Goal: Task Accomplishment & Management: Manage account settings

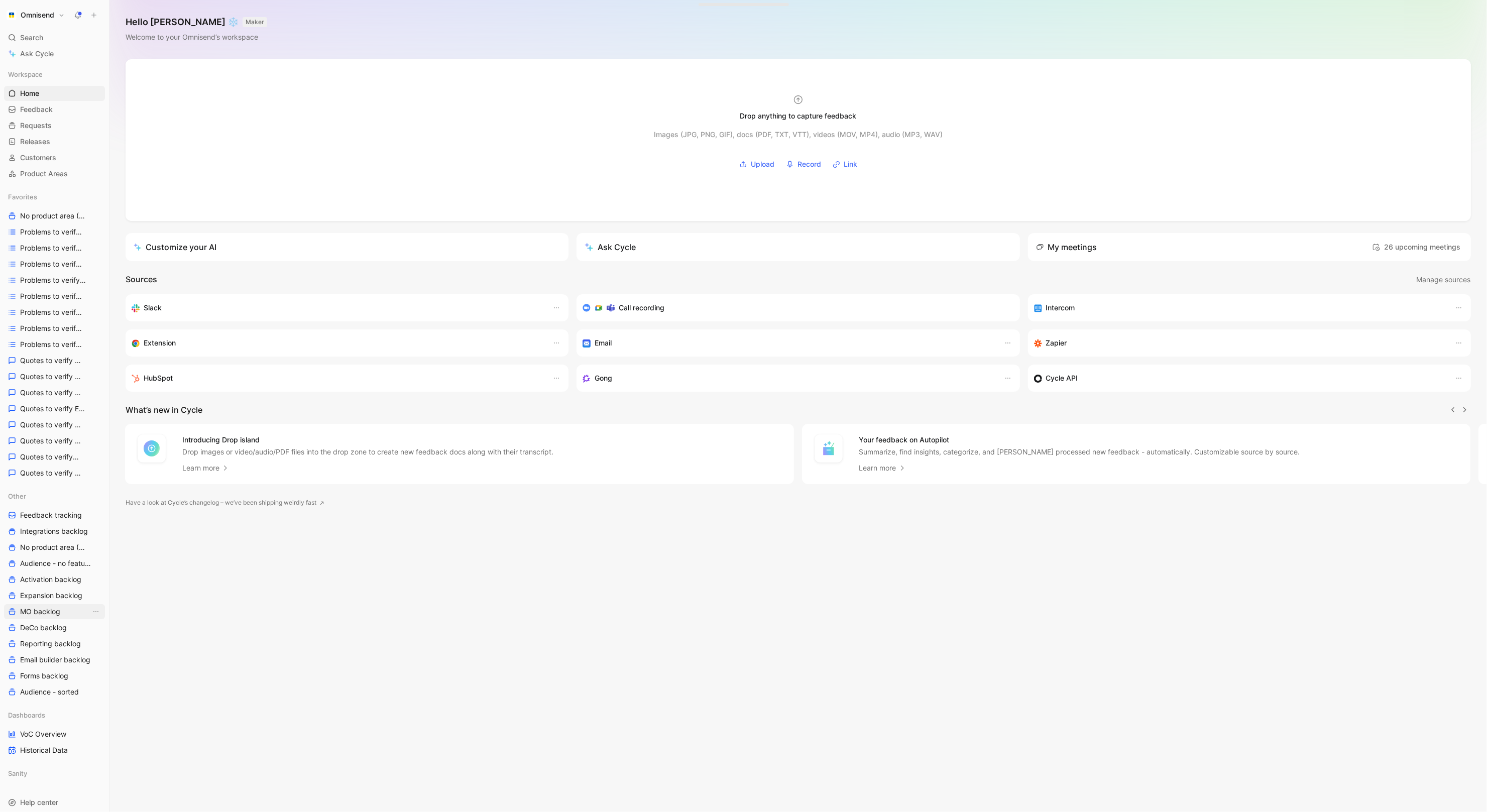
scroll to position [23, 0]
click at [52, 496] on span "Feedback tracking" at bounding box center [51, 492] width 62 height 10
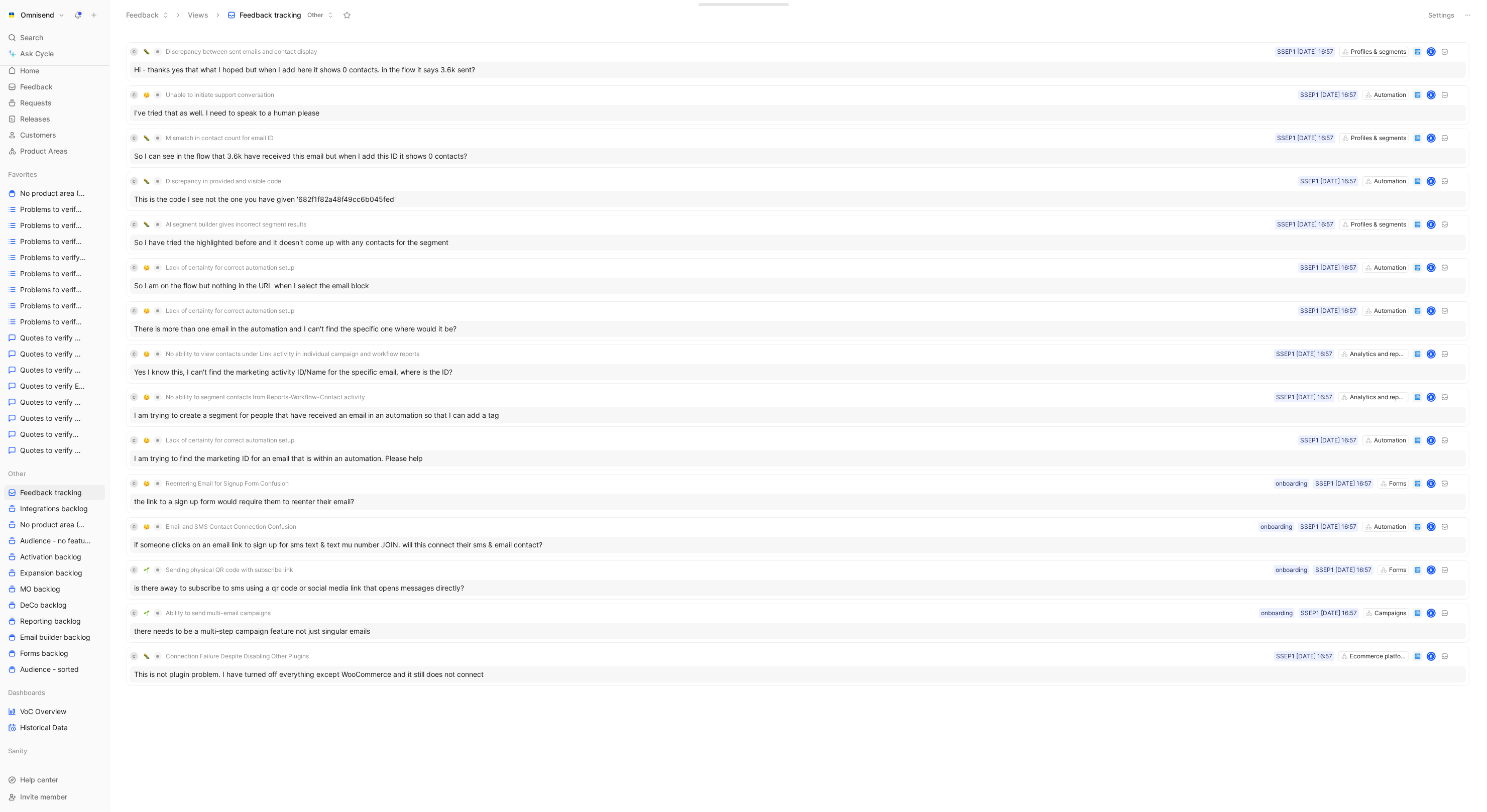
click at [1454, 5] on header "Feedback Views Feedback tracking Other Settings" at bounding box center [798, 15] width 1377 height 30
click at [1445, 12] on button "Settings" at bounding box center [1441, 15] width 35 height 14
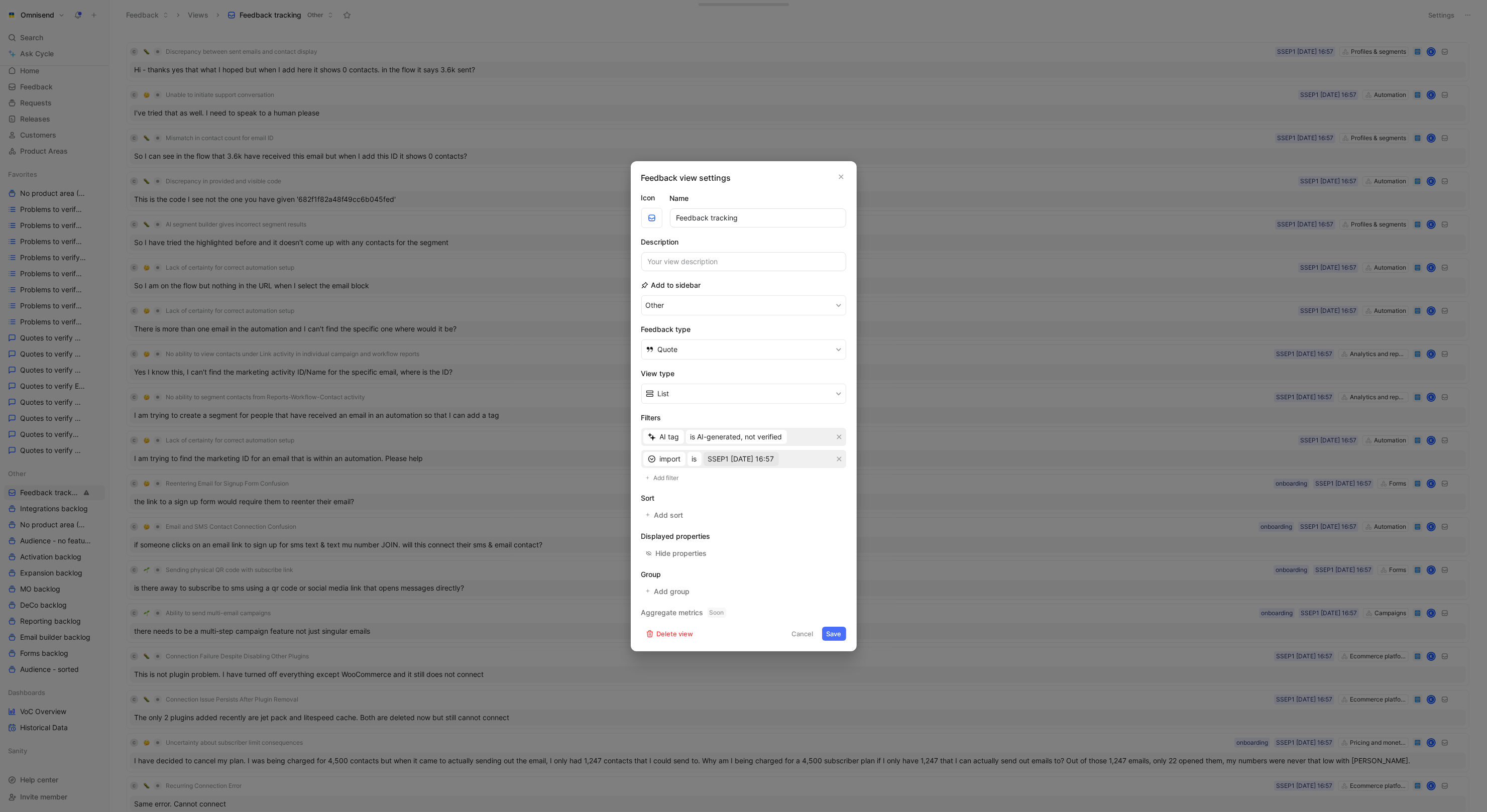
click at [741, 463] on span "SSEP1 [DATE] 16:57" at bounding box center [741, 459] width 66 height 12
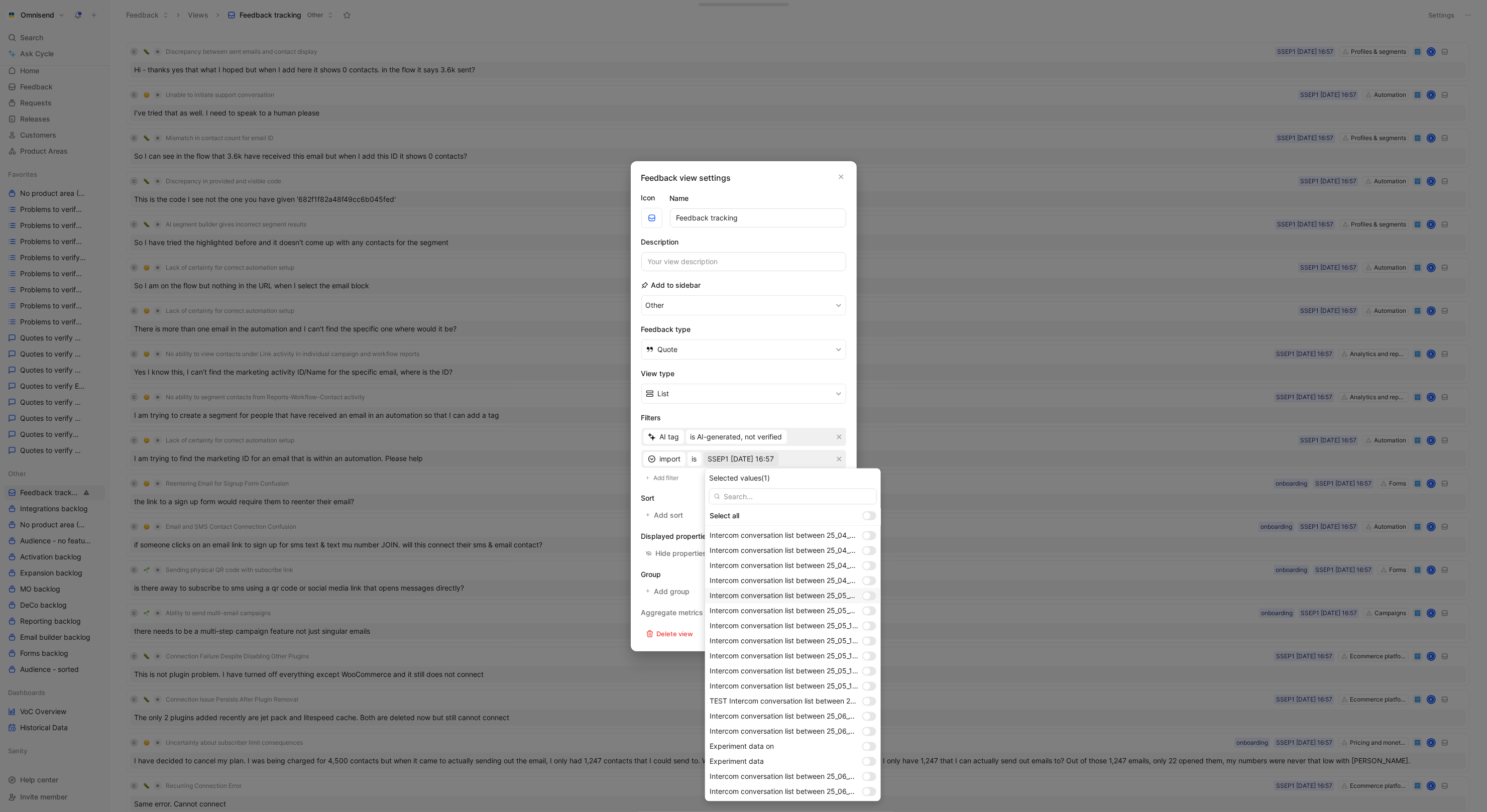
scroll to position [649, 0]
click at [869, 788] on div at bounding box center [872, 790] width 7 height 7
click at [869, 746] on div at bounding box center [866, 745] width 7 height 7
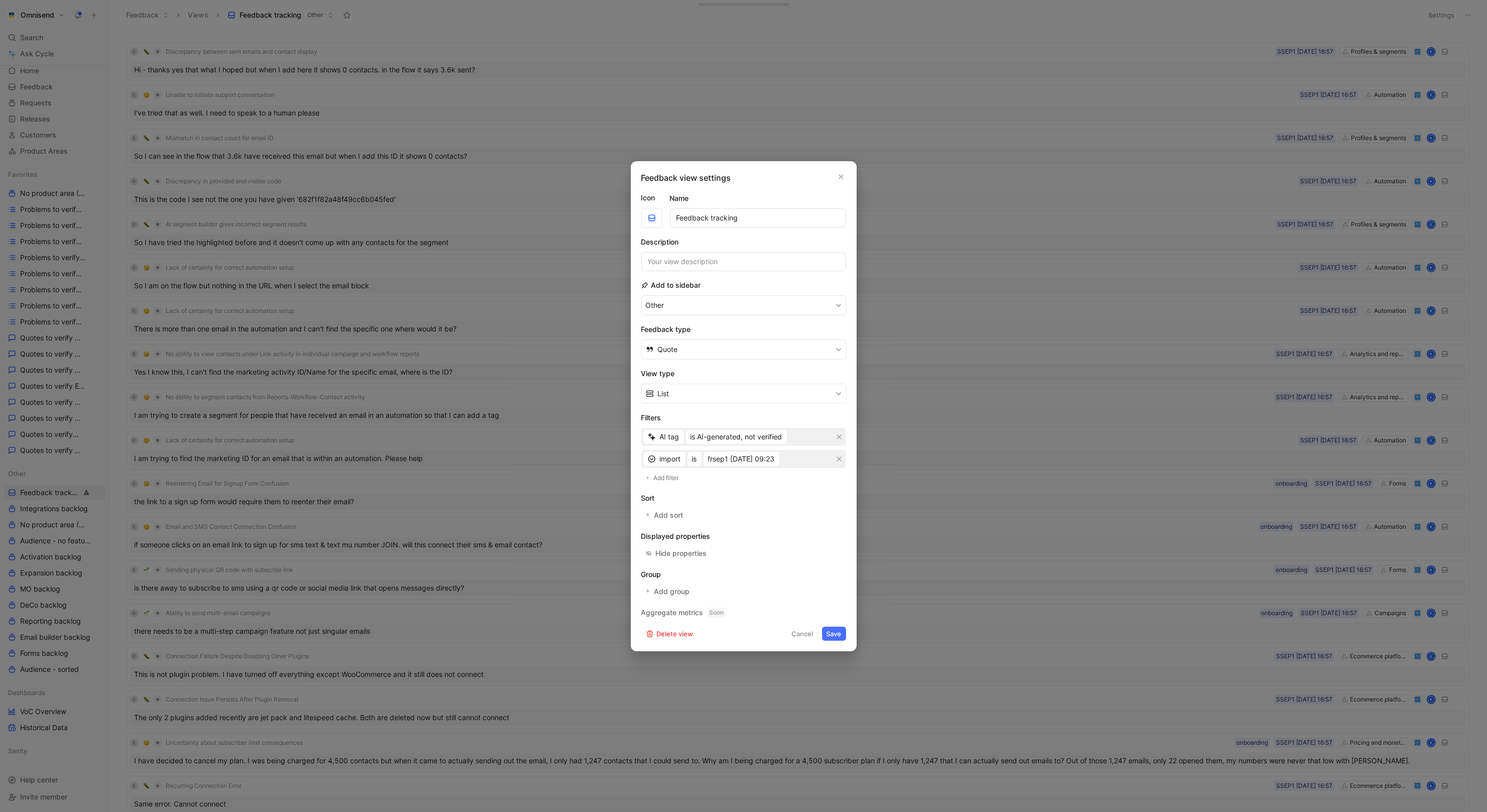
click at [830, 635] on button "Save" at bounding box center [834, 634] width 24 height 14
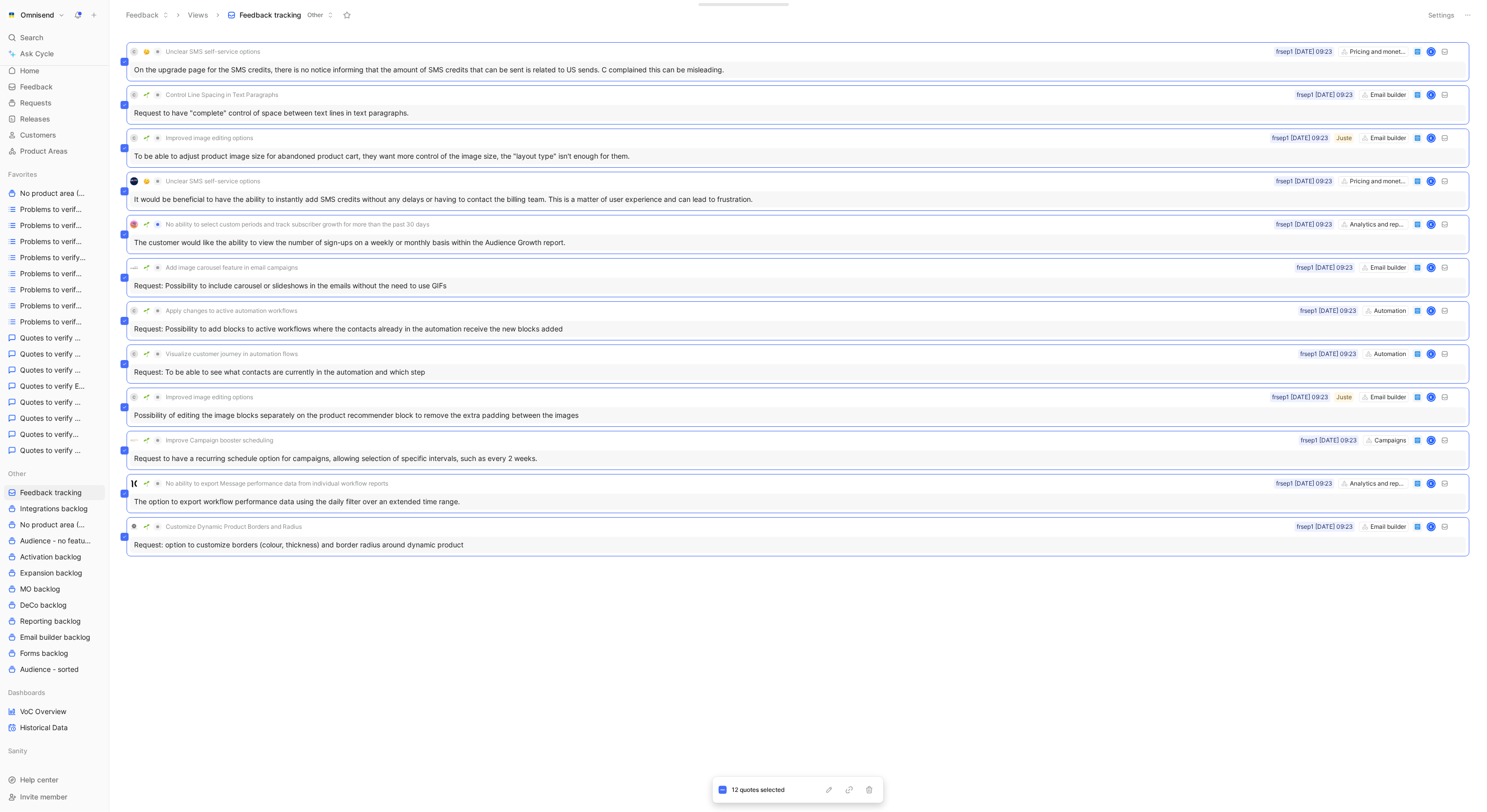
click at [678, 631] on div "C Unclear SMS self-service options Pricing and monetisation frsep1 [DATE] 09:23…" at bounding box center [797, 423] width 1363 height 778
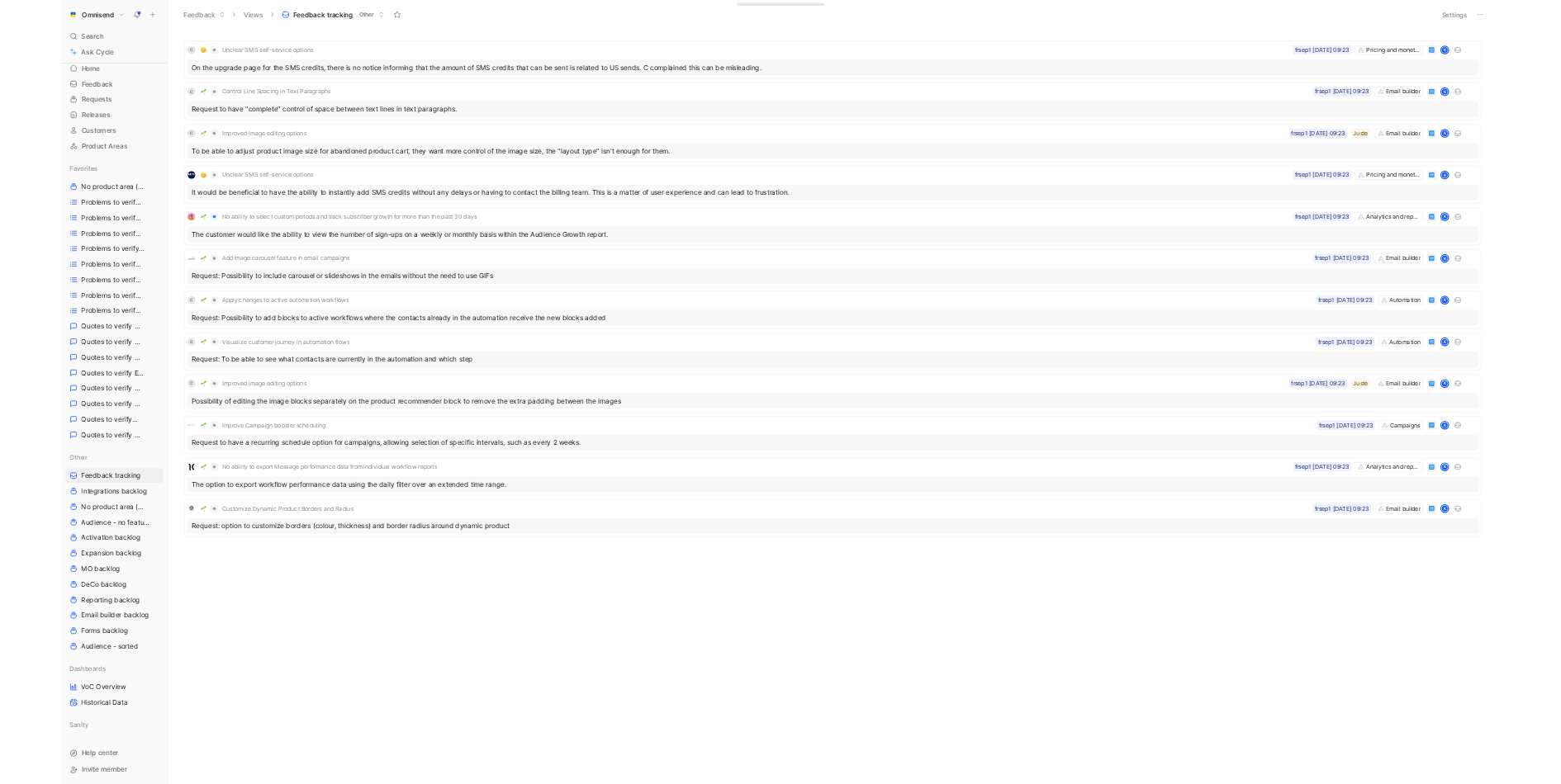
scroll to position [37, 0]
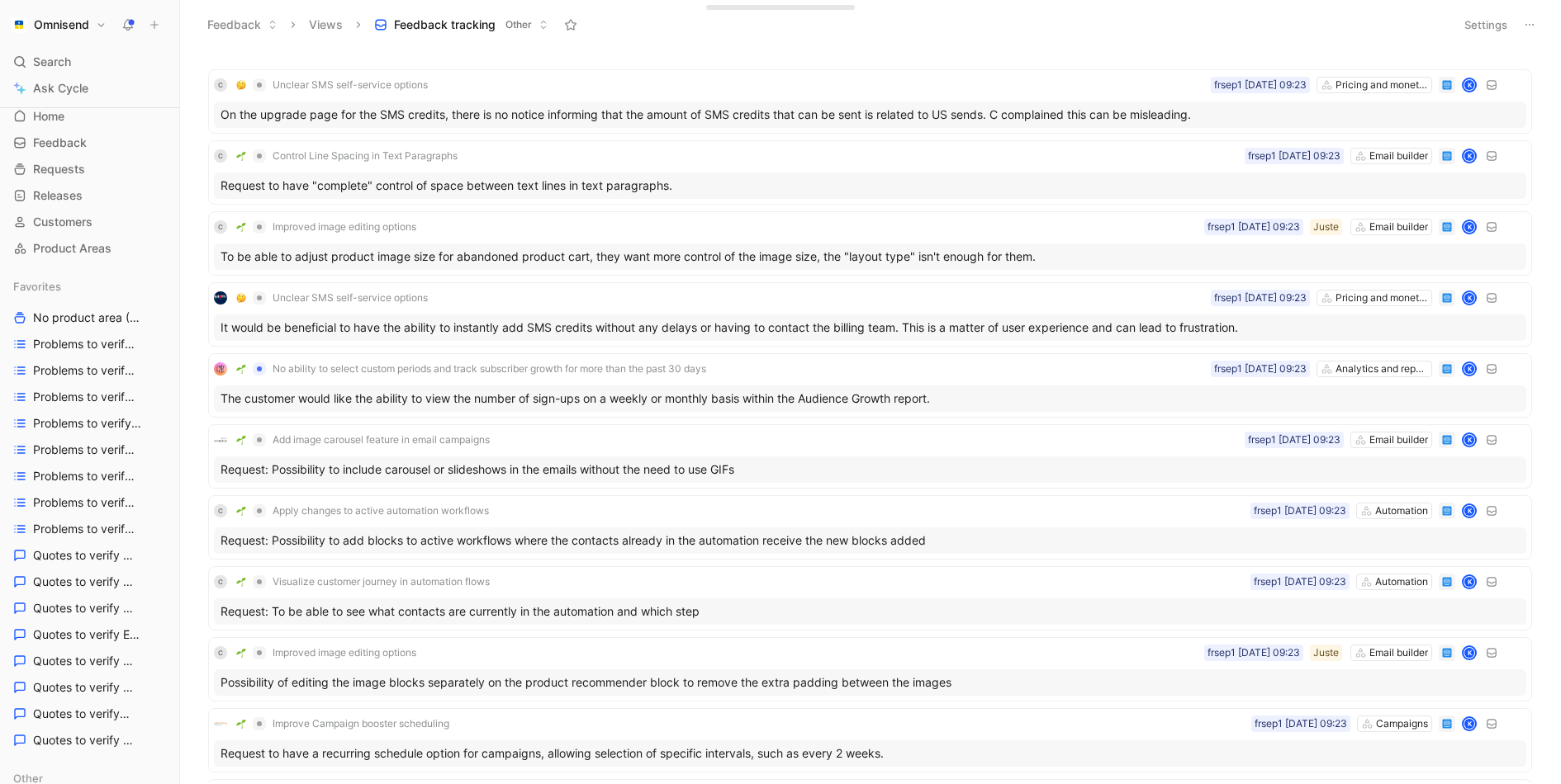
click at [1070, 19] on div "Feedback Views Feedback tracking Other" at bounding box center [822, 25] width 1248 height 28
click at [686, 99] on div "C Unclear SMS self-service options Pricing and monetisation frsep1 [DATE] 09:23…" at bounding box center [870, 102] width 1312 height 53
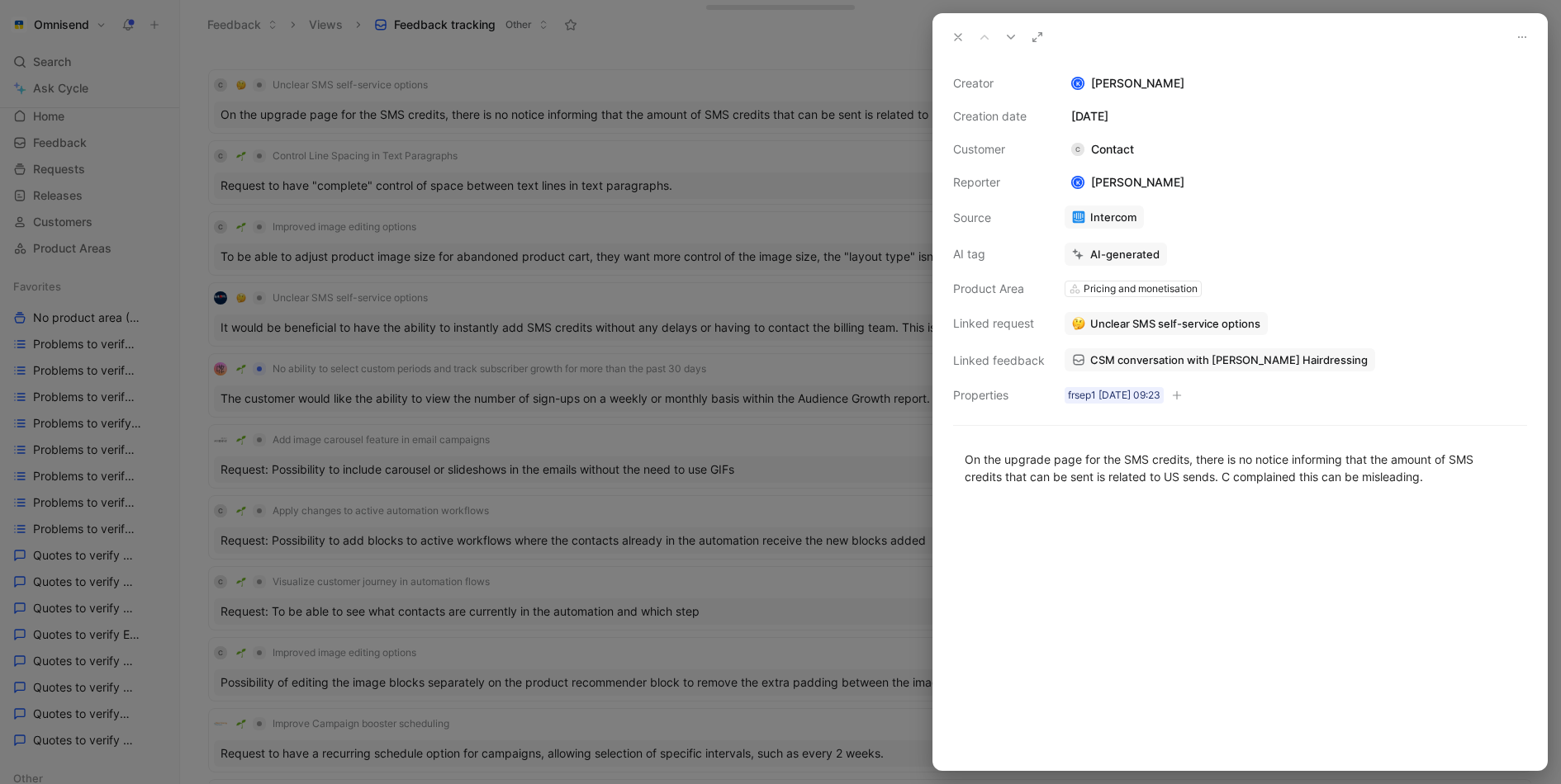
click at [626, 286] on div at bounding box center [780, 392] width 1561 height 784
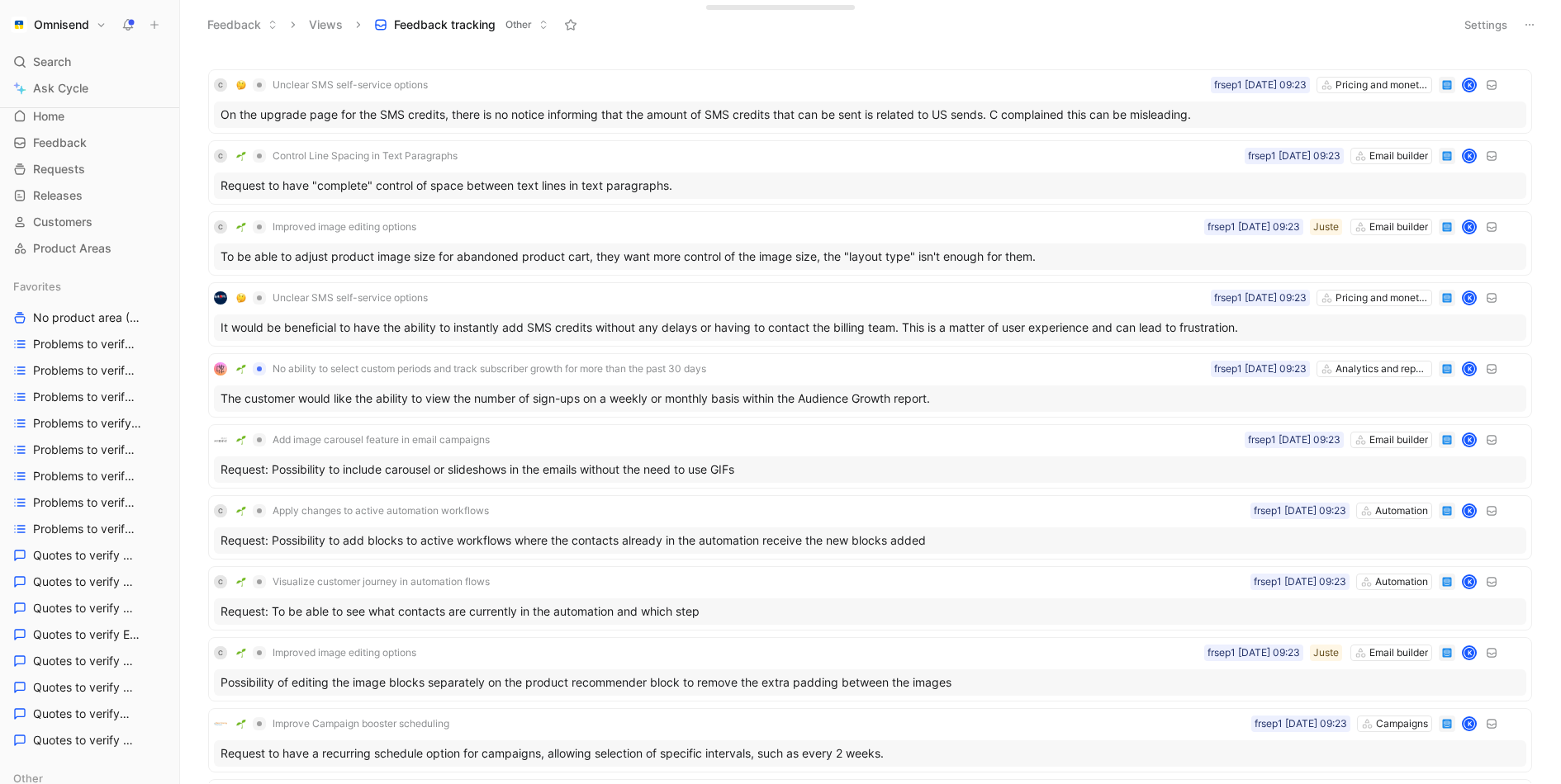
scroll to position [212, 0]
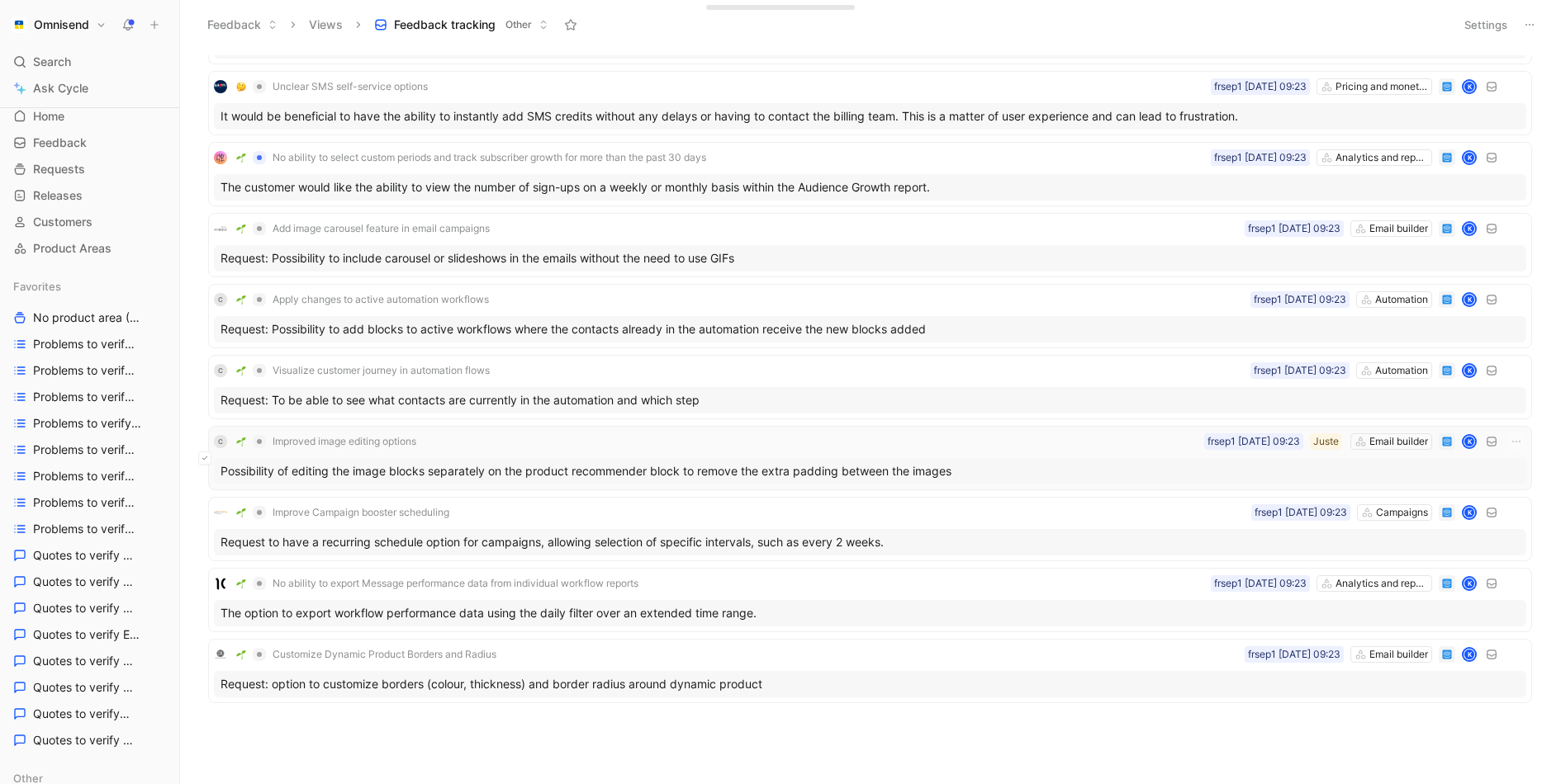
click at [206, 455] on icon at bounding box center [204, 457] width 7 height 7
click at [196, 543] on div "C Unclear SMS self-service options Pricing and monetisation frsep1 [DATE] 09:23…" at bounding box center [868, 419] width 1359 height 728
click at [205, 457] on icon at bounding box center [204, 457] width 5 height 3
click at [208, 525] on button at bounding box center [205, 530] width 13 height 13
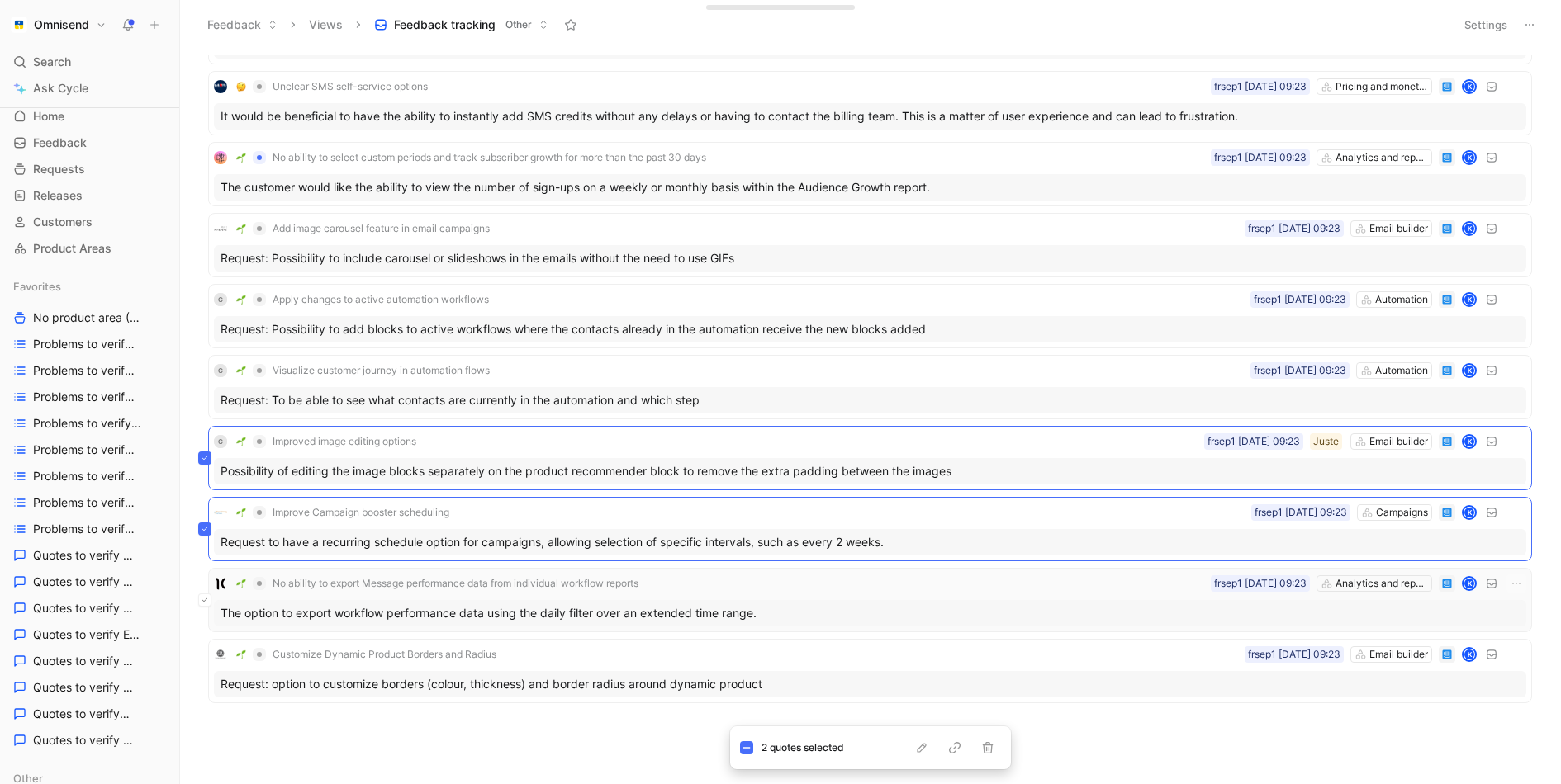
click at [206, 596] on button at bounding box center [205, 601] width 13 height 13
click at [201, 384] on icon at bounding box center [204, 387] width 7 height 7
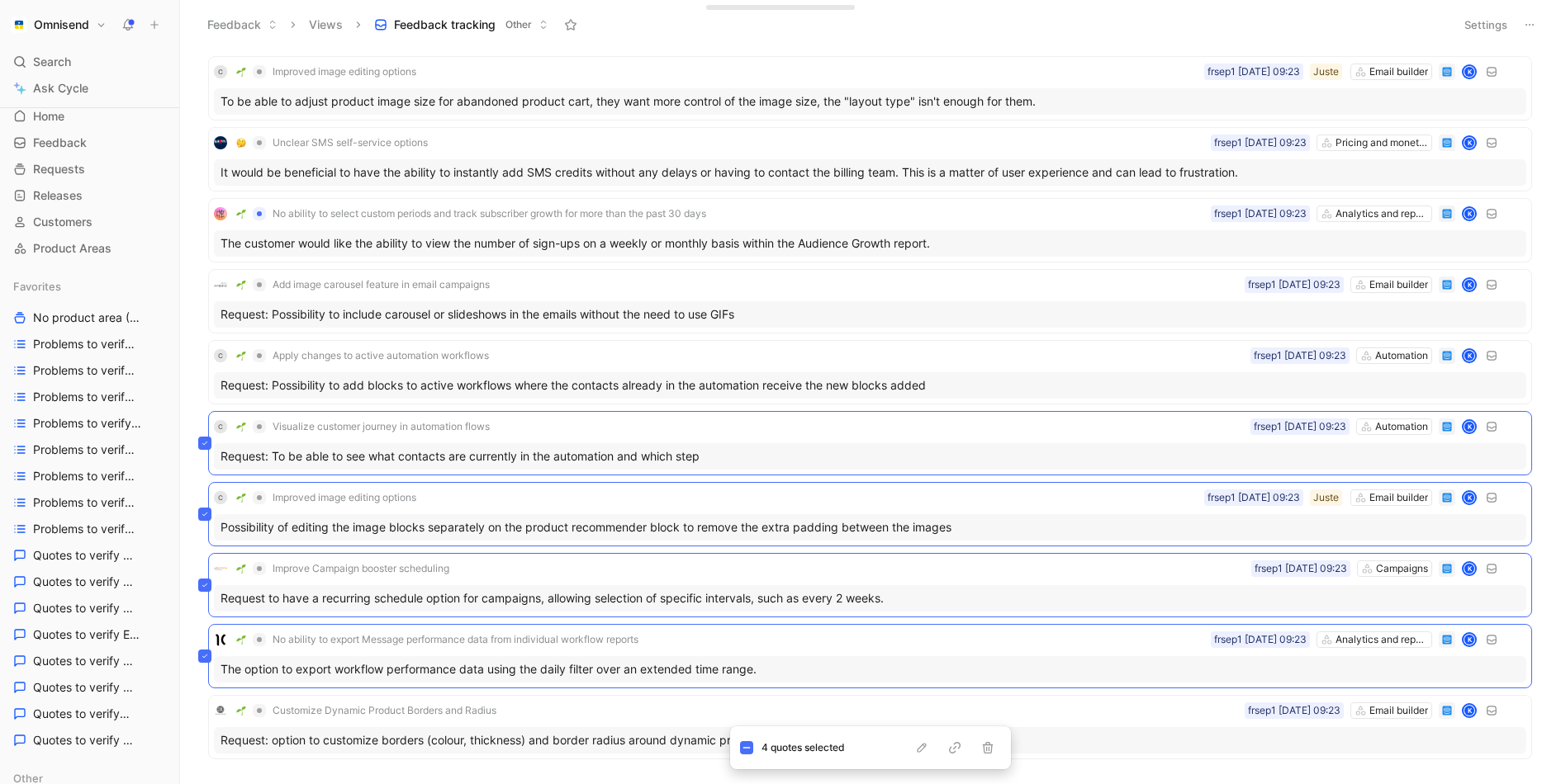
scroll to position [153, 0]
click at [206, 371] on icon at bounding box center [204, 374] width 7 height 7
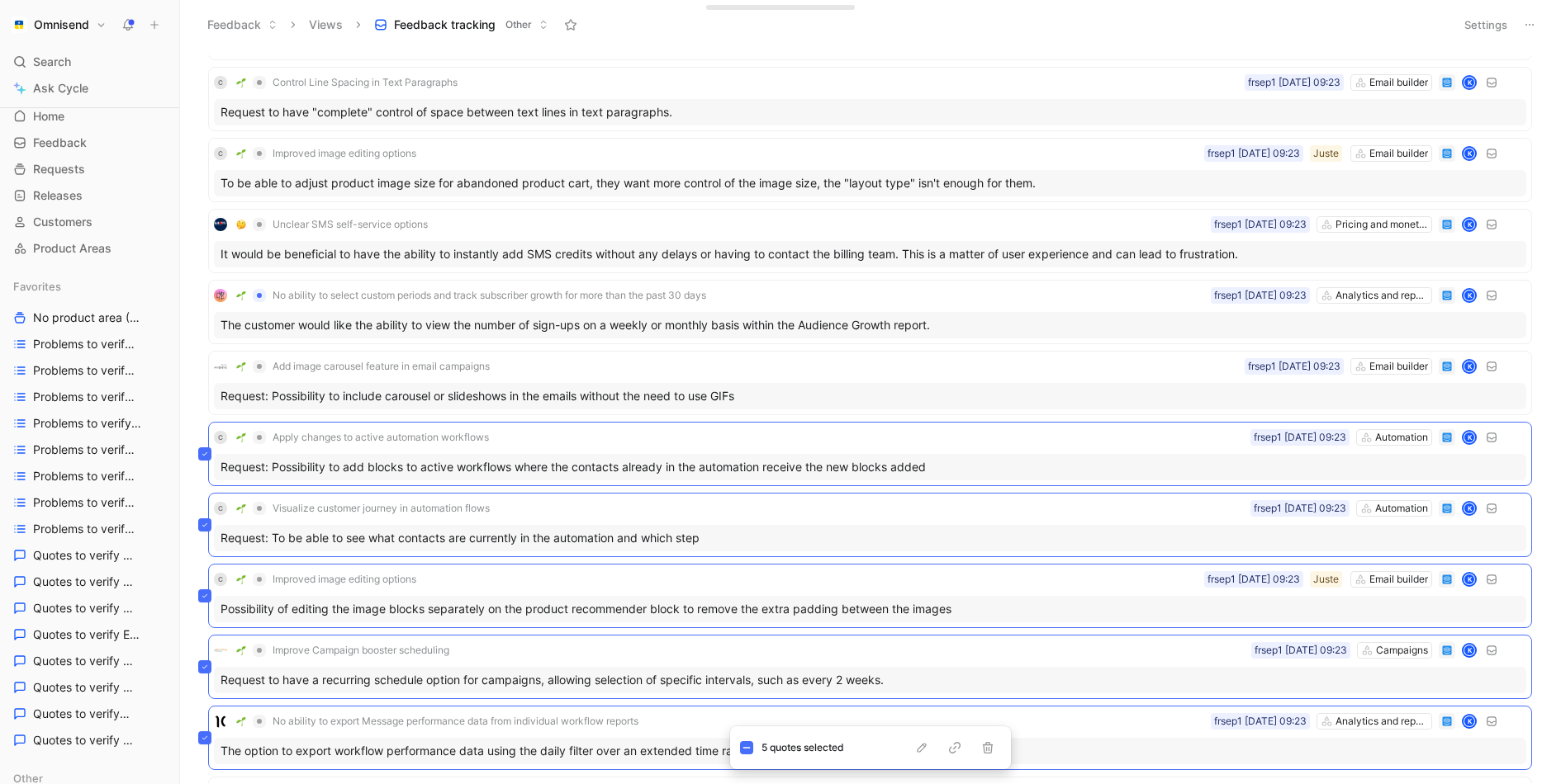
scroll to position [57, 0]
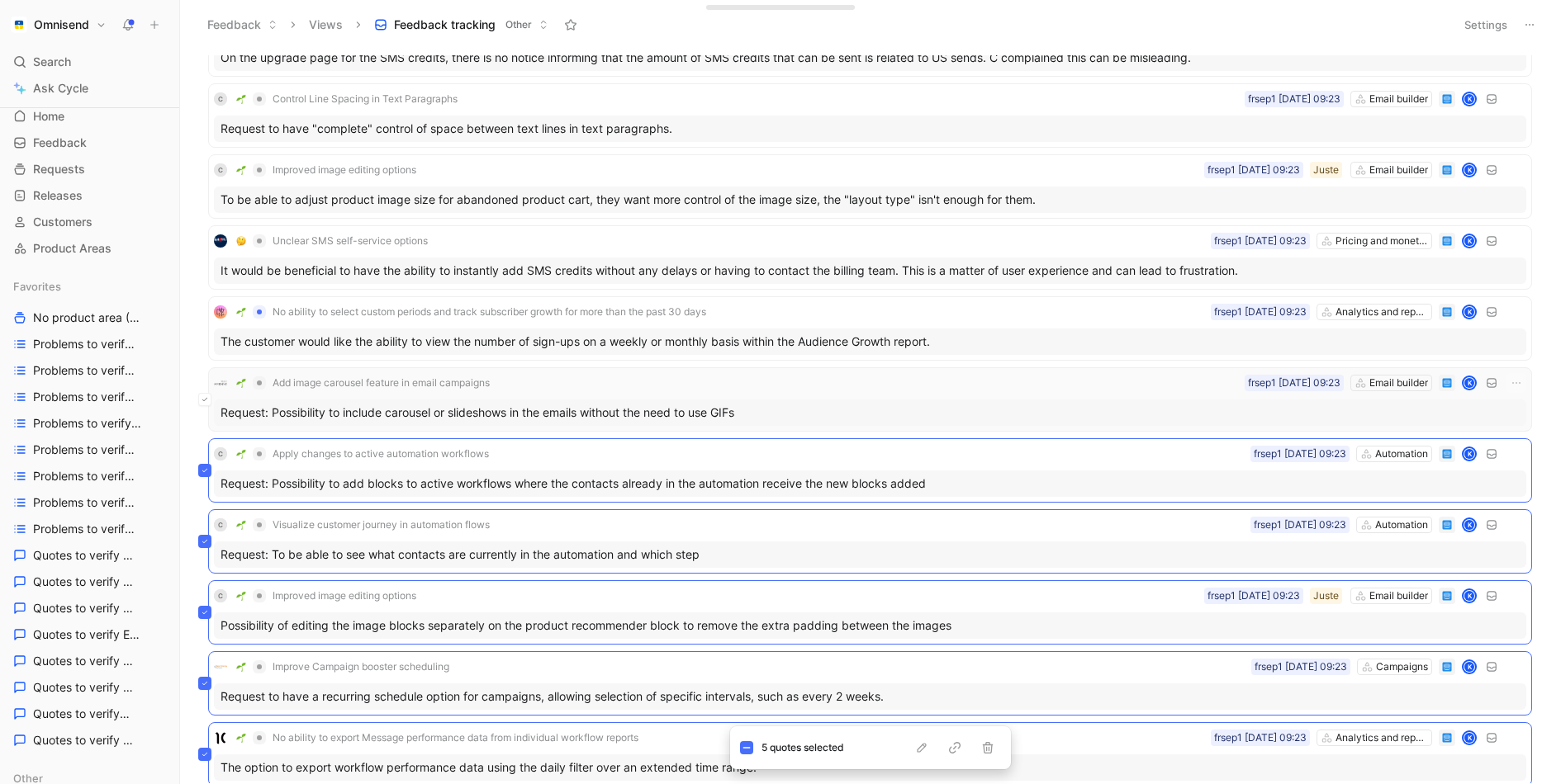
click at [201, 397] on icon at bounding box center [204, 400] width 7 height 7
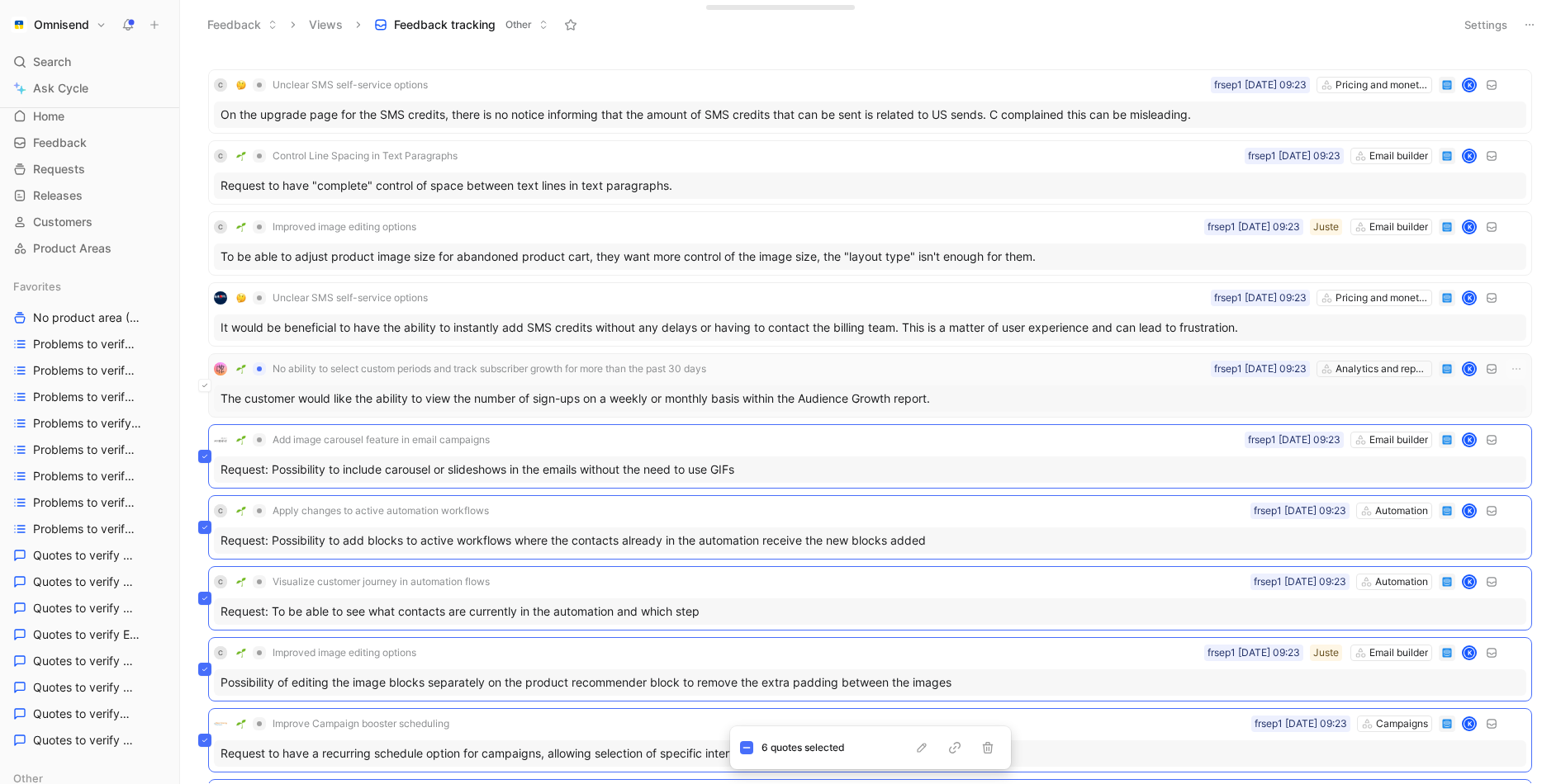
click at [201, 384] on icon at bounding box center [204, 385] width 7 height 7
click at [201, 241] on icon at bounding box center [204, 243] width 7 height 7
click at [987, 744] on icon "button" at bounding box center [987, 748] width 10 height 11
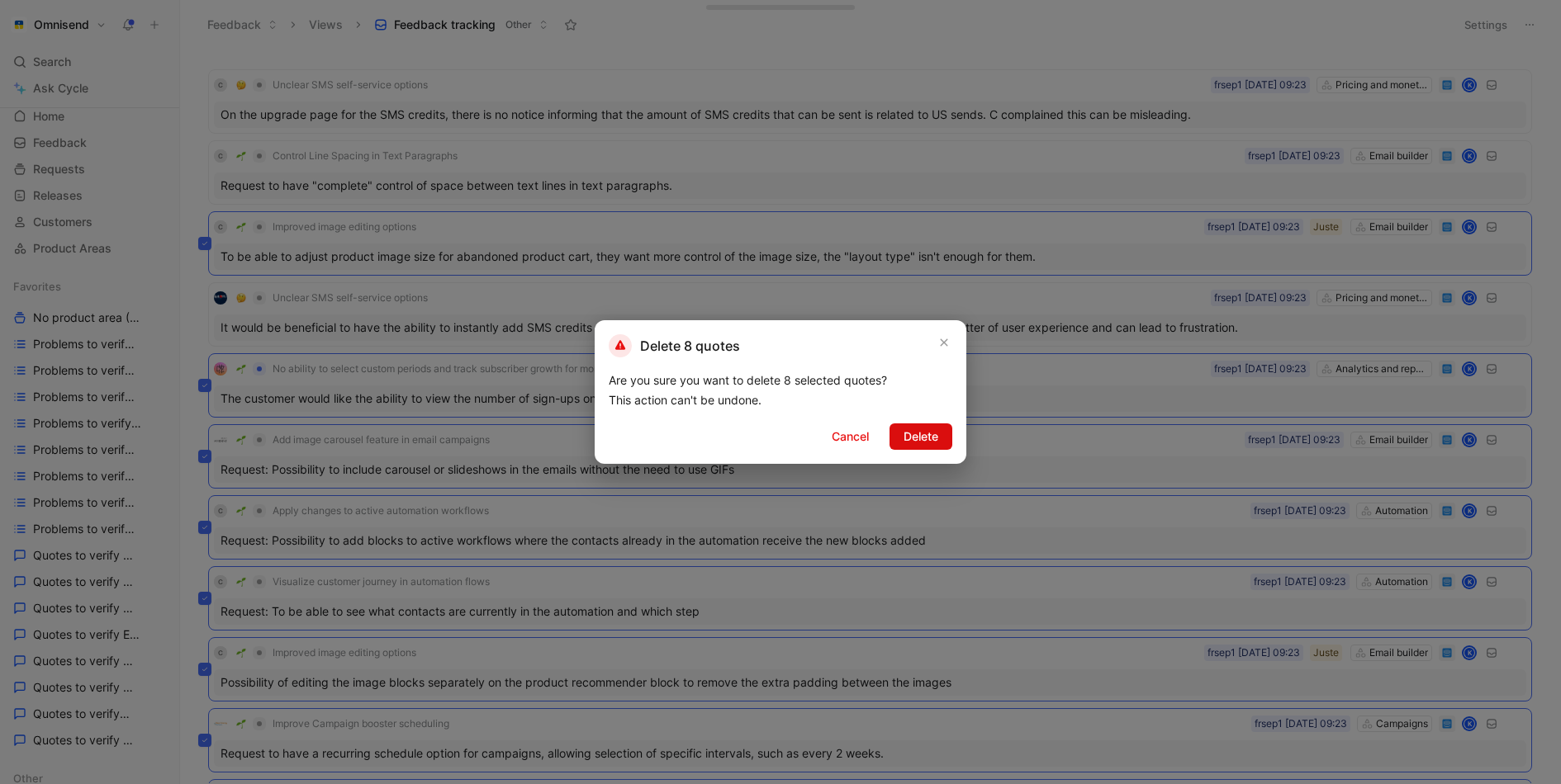
click at [912, 437] on span "Delete" at bounding box center [921, 437] width 35 height 20
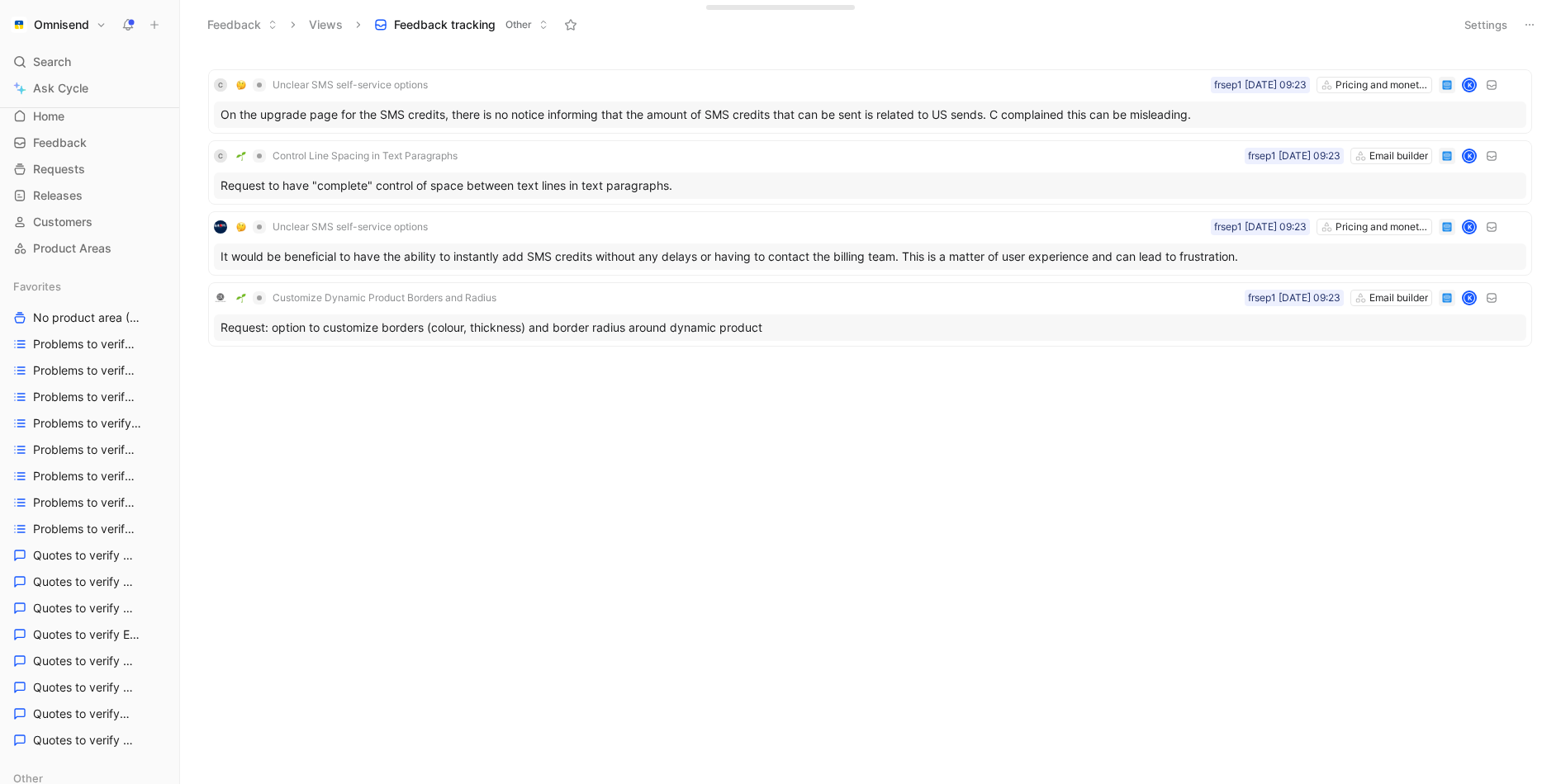
click at [1474, 28] on button "Settings" at bounding box center [1486, 25] width 58 height 23
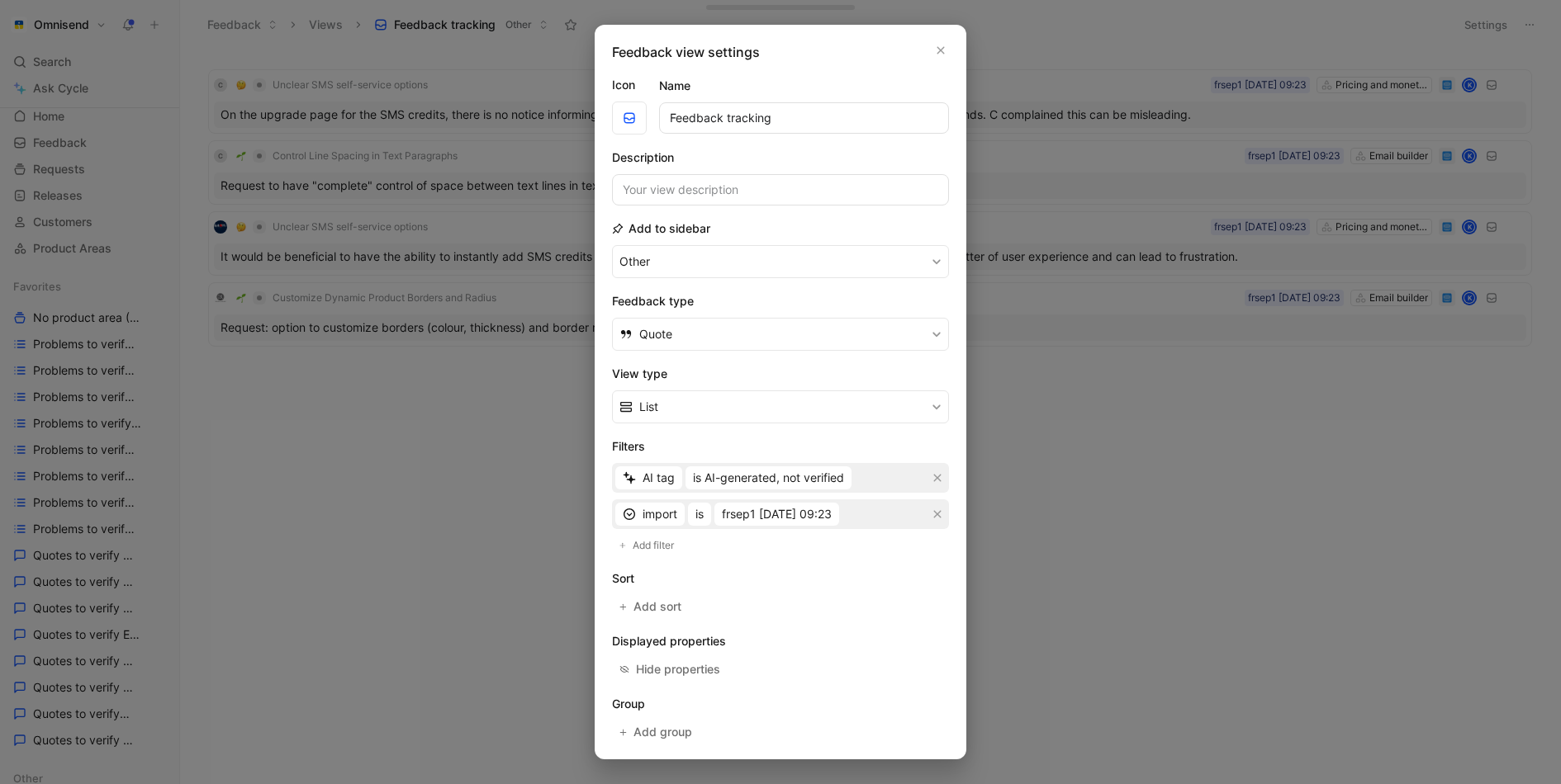
click at [322, 426] on div at bounding box center [780, 392] width 1561 height 784
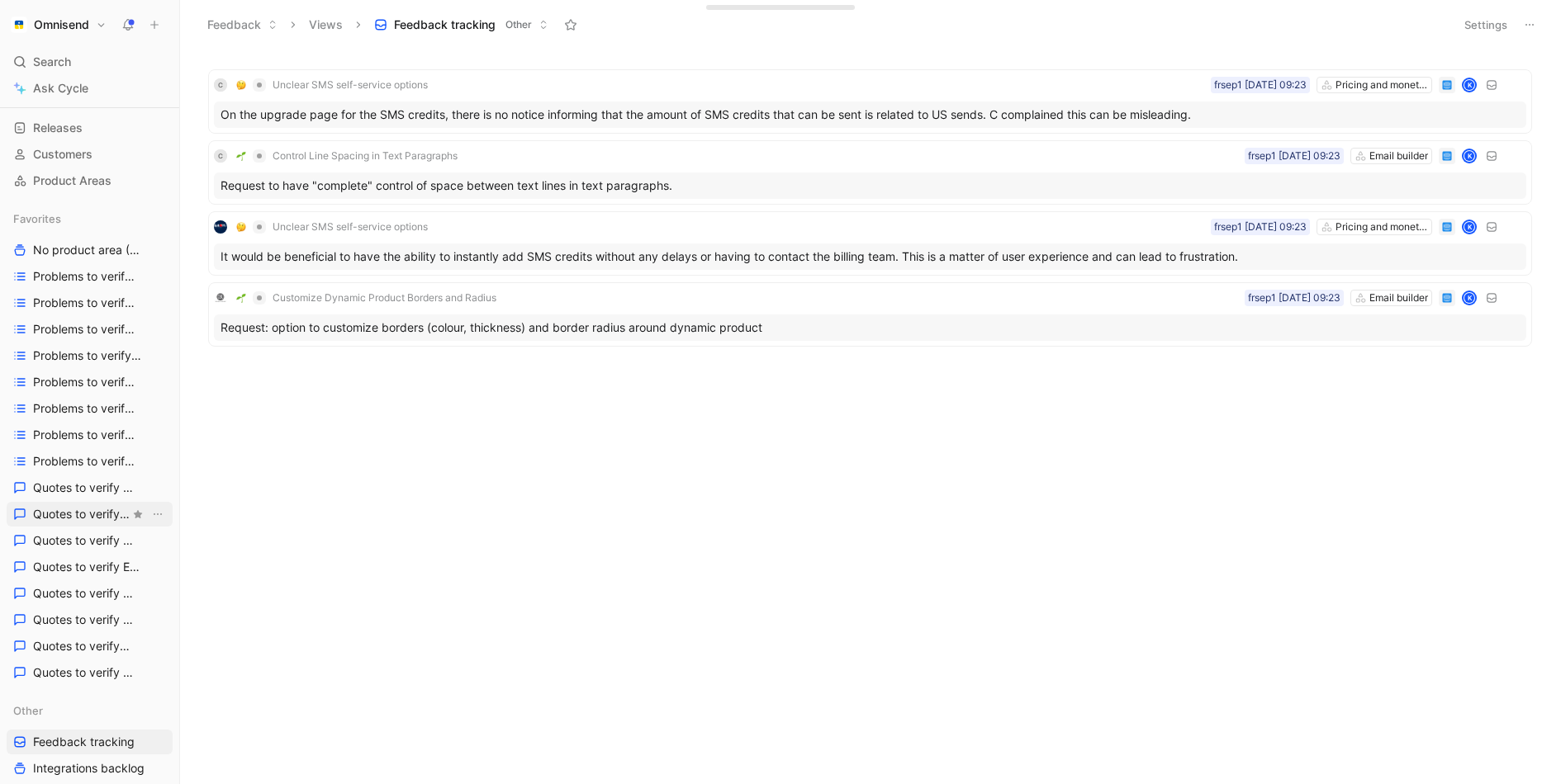
scroll to position [144, 0]
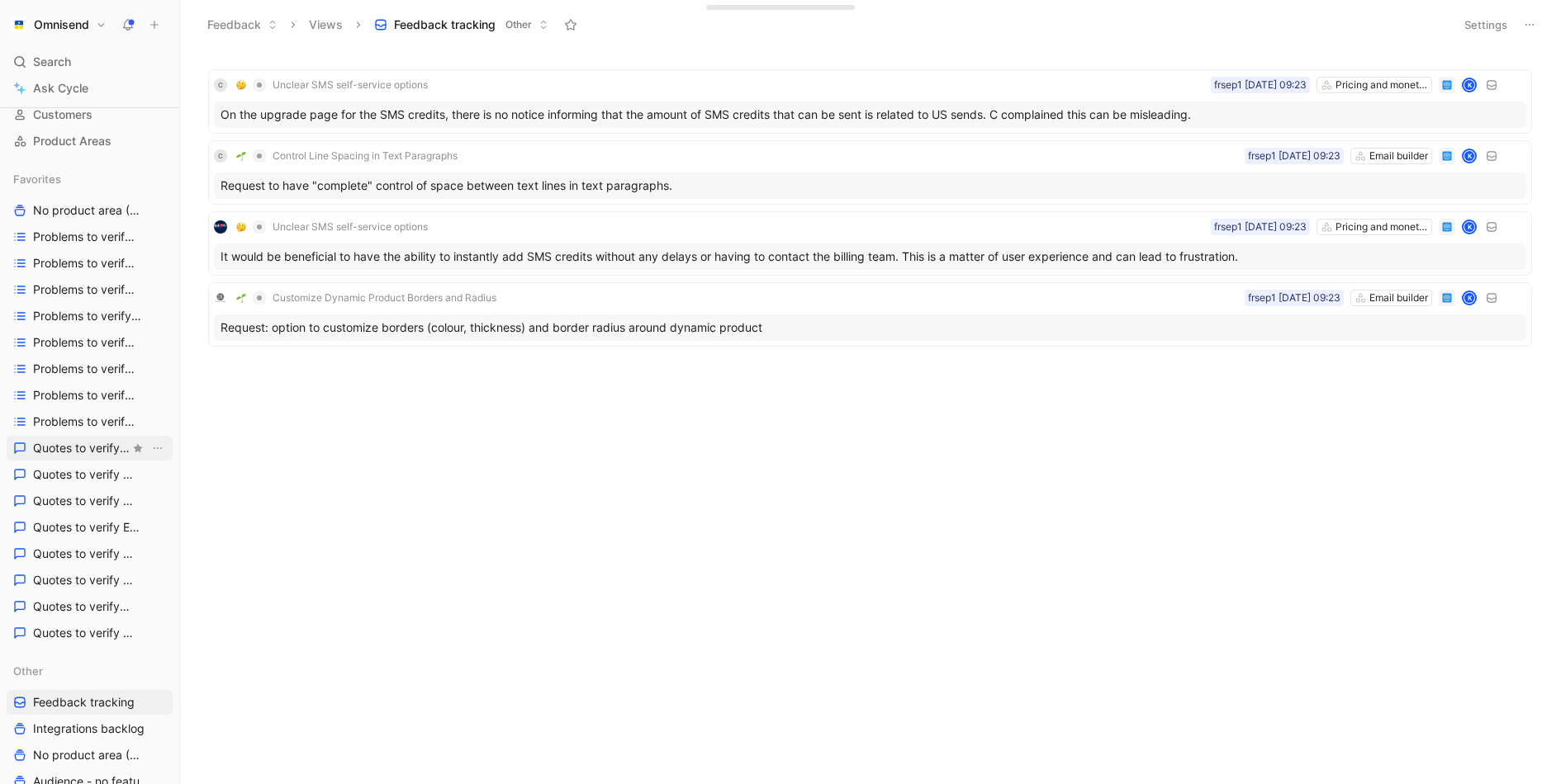
click at [80, 459] on link "Quotes to verify Activation" at bounding box center [89, 448] width 166 height 25
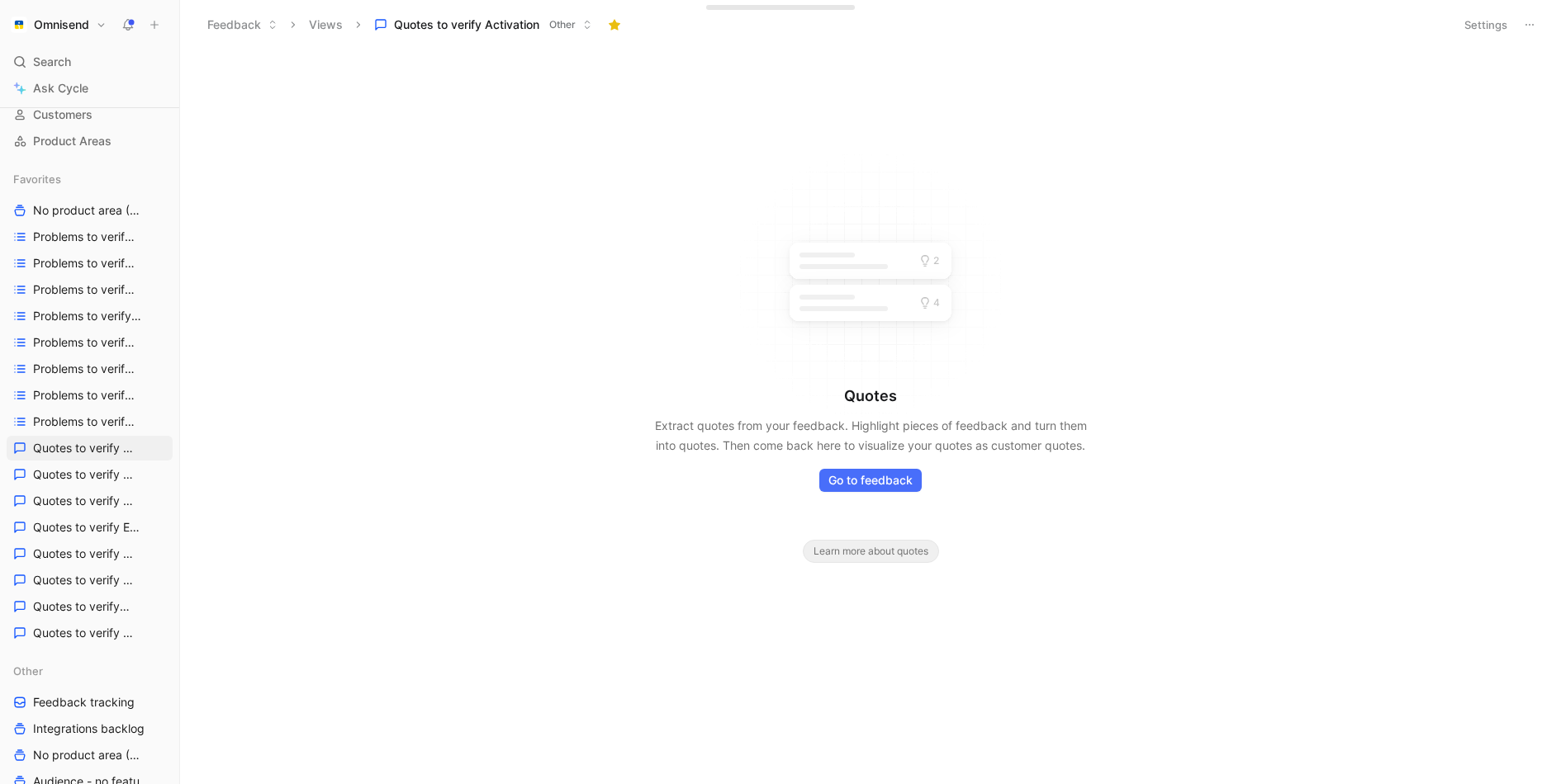
click at [1478, 21] on button "Settings" at bounding box center [1486, 25] width 58 height 23
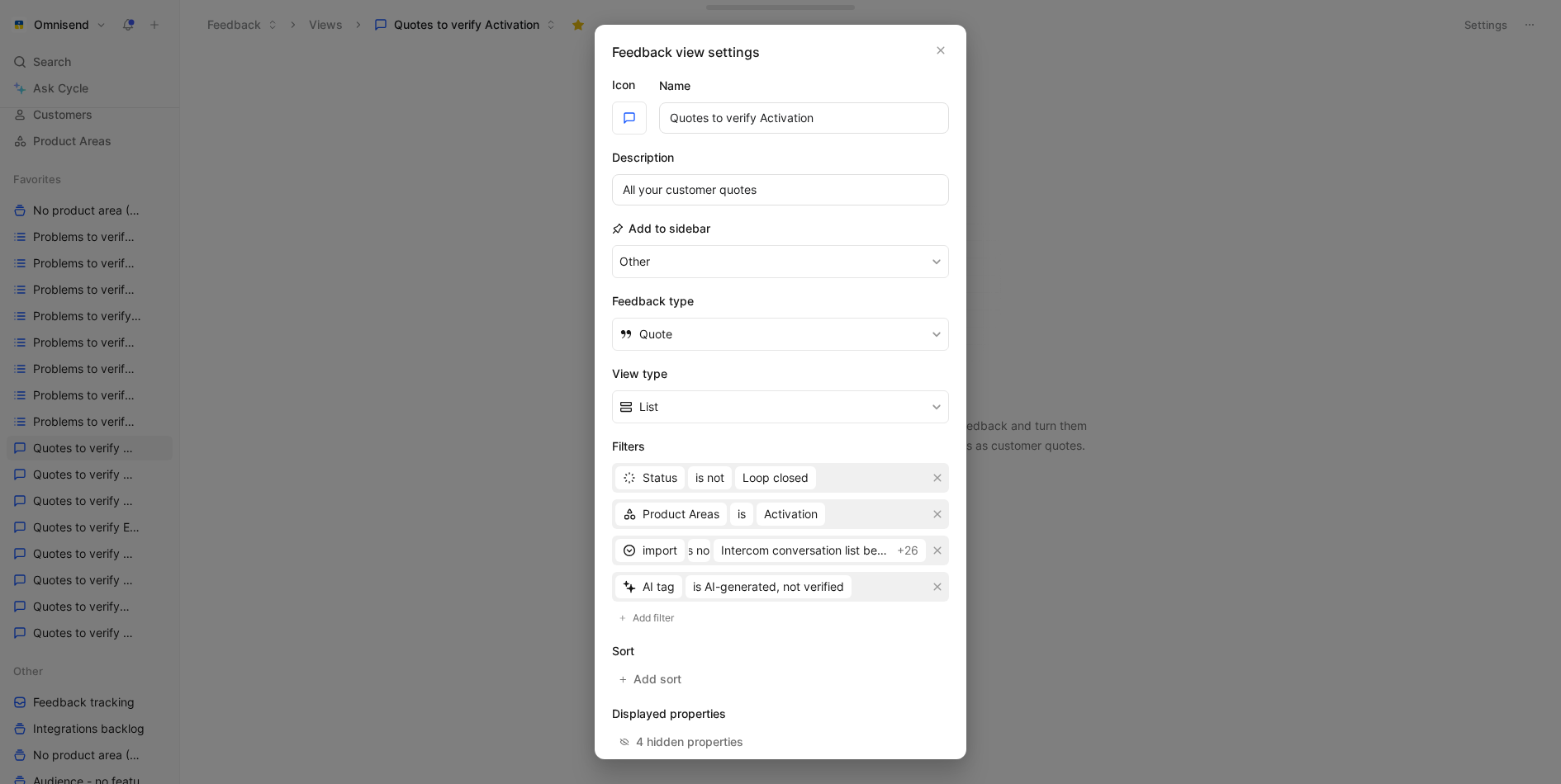
click at [364, 536] on div at bounding box center [780, 392] width 1561 height 784
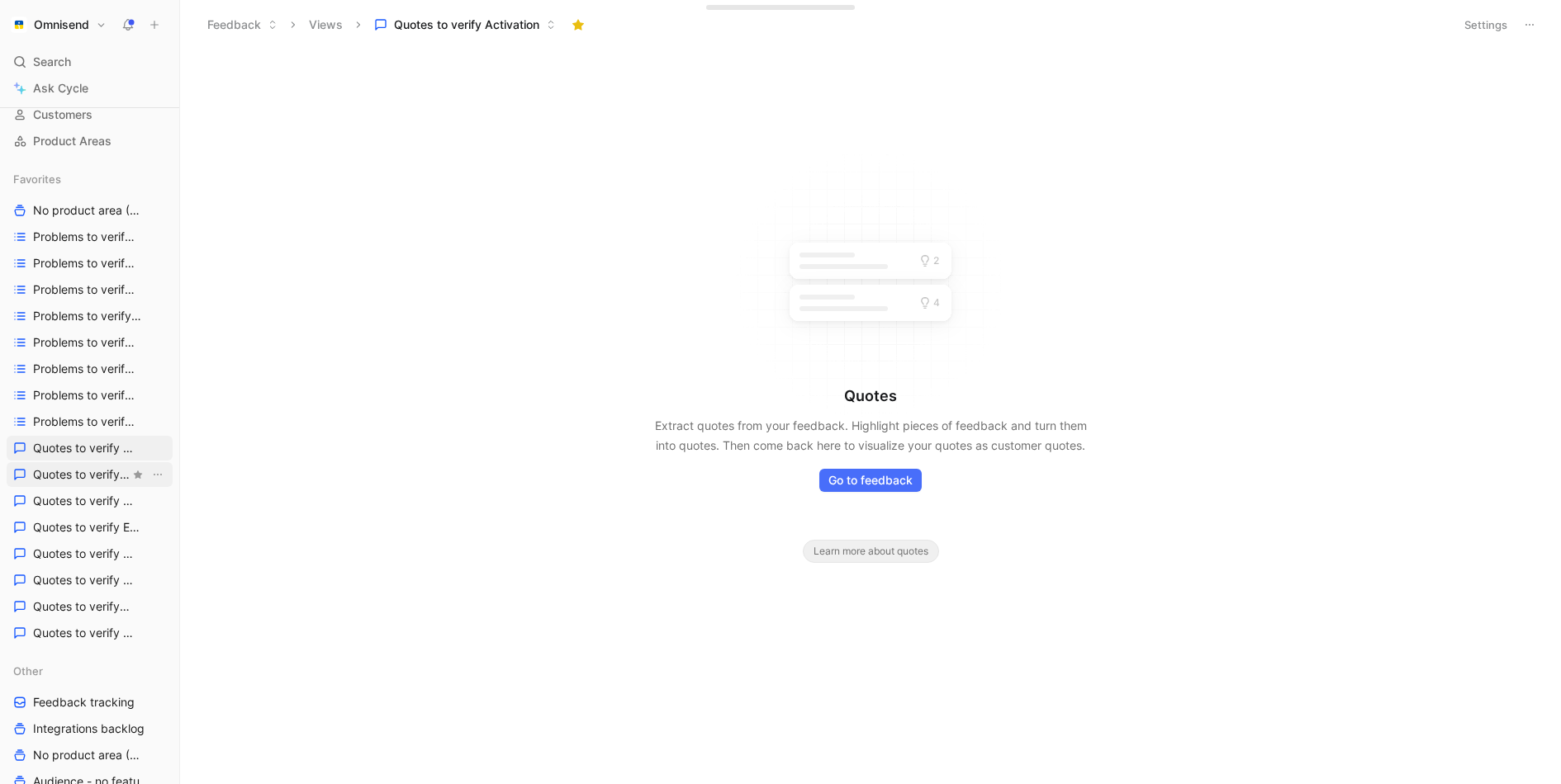
click at [116, 465] on link "Quotes to verify Audience" at bounding box center [89, 475] width 166 height 25
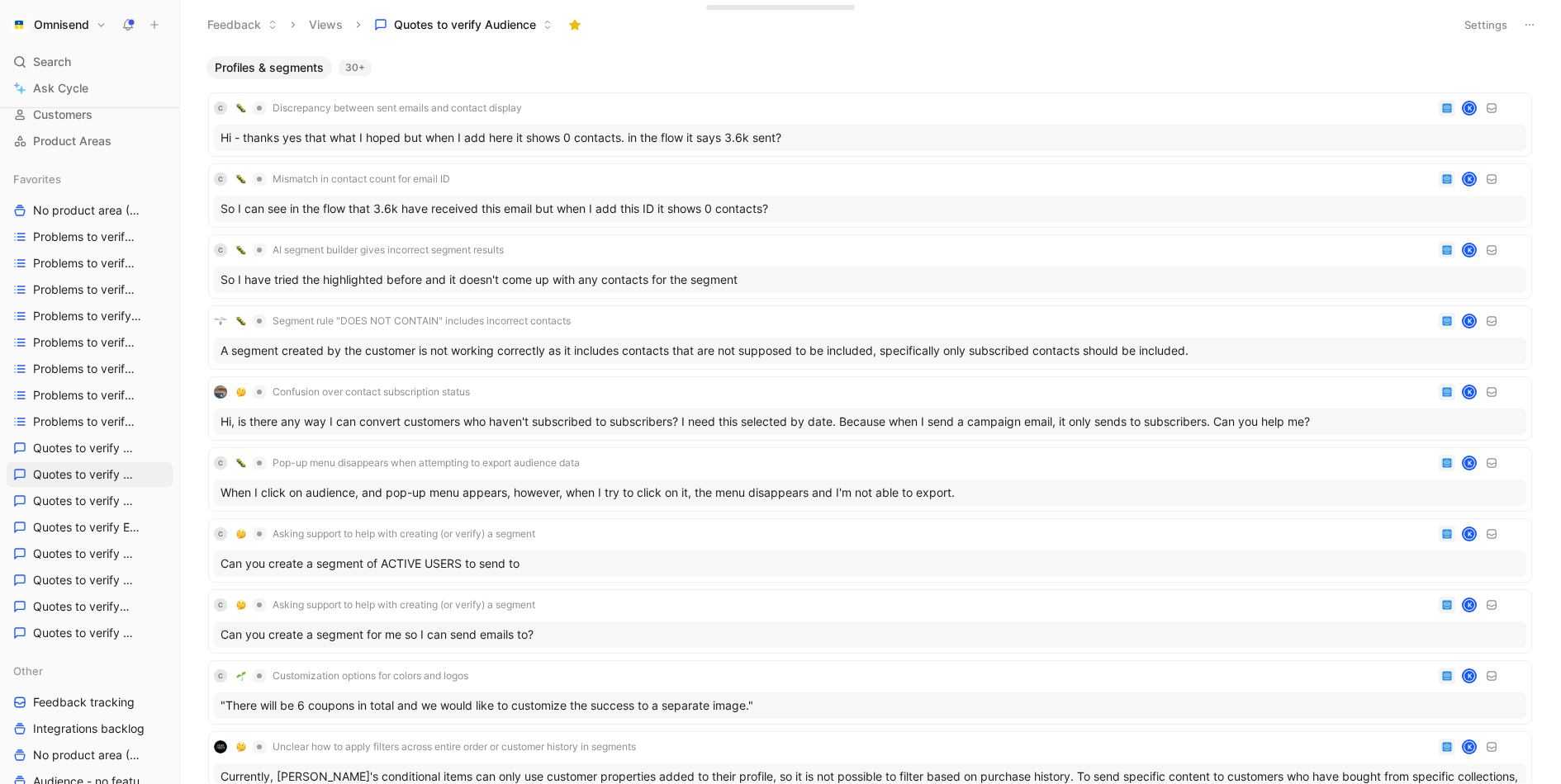
click at [1472, 19] on button "Settings" at bounding box center [1486, 25] width 58 height 23
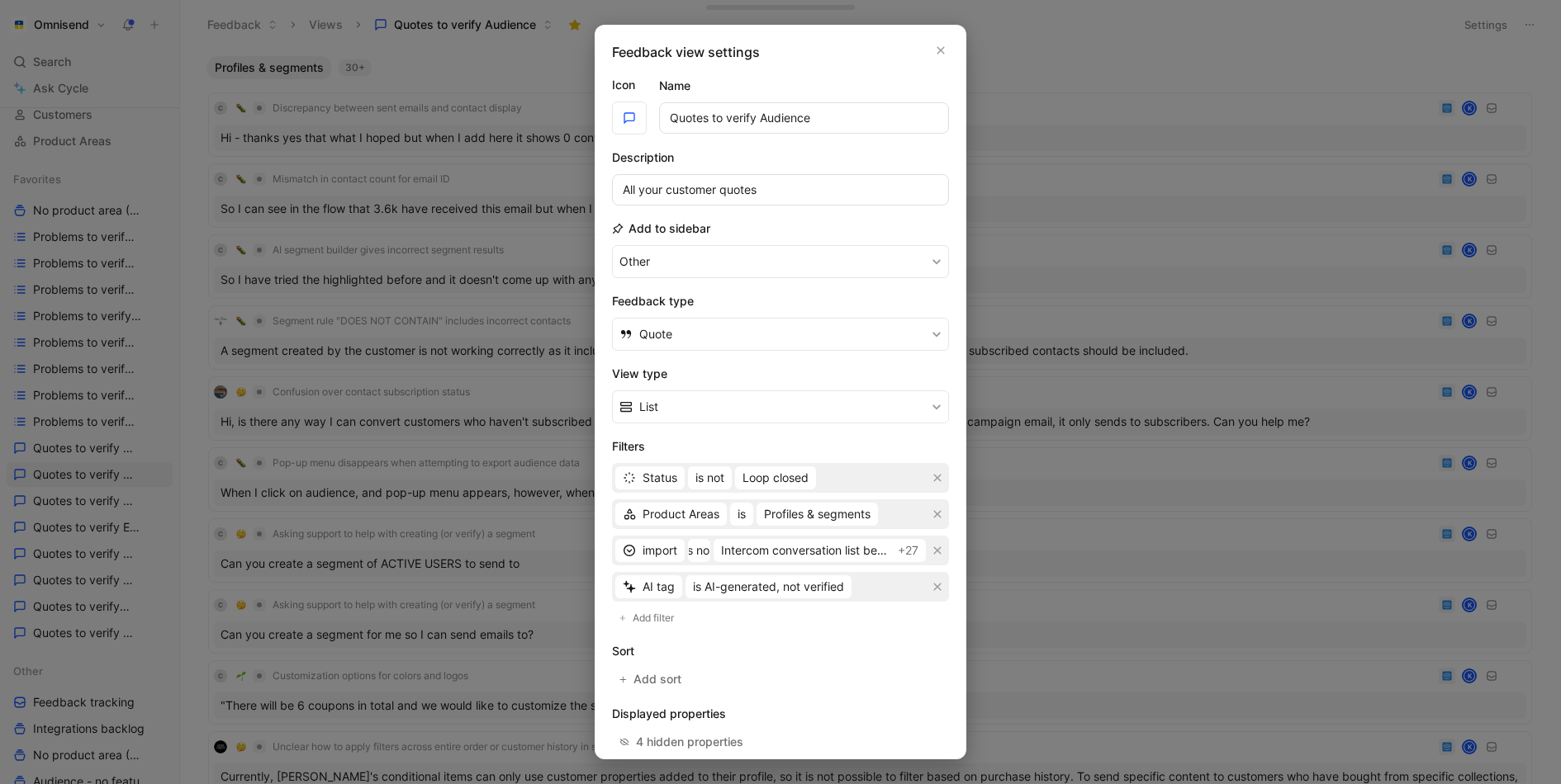
click at [92, 550] on div at bounding box center [780, 392] width 1561 height 784
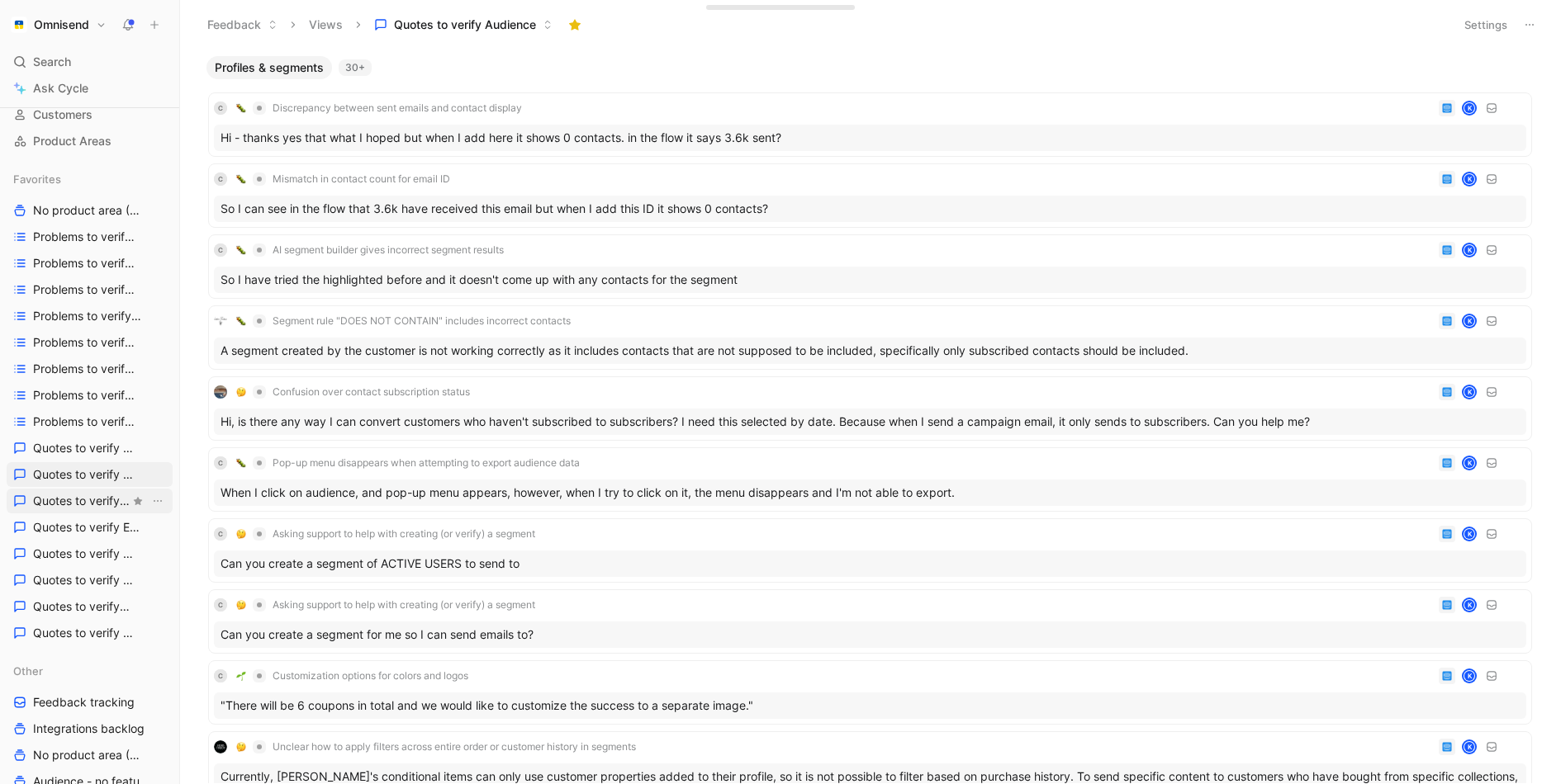
click at [97, 498] on span "Quotes to verify DeCo" at bounding box center [82, 500] width 97 height 16
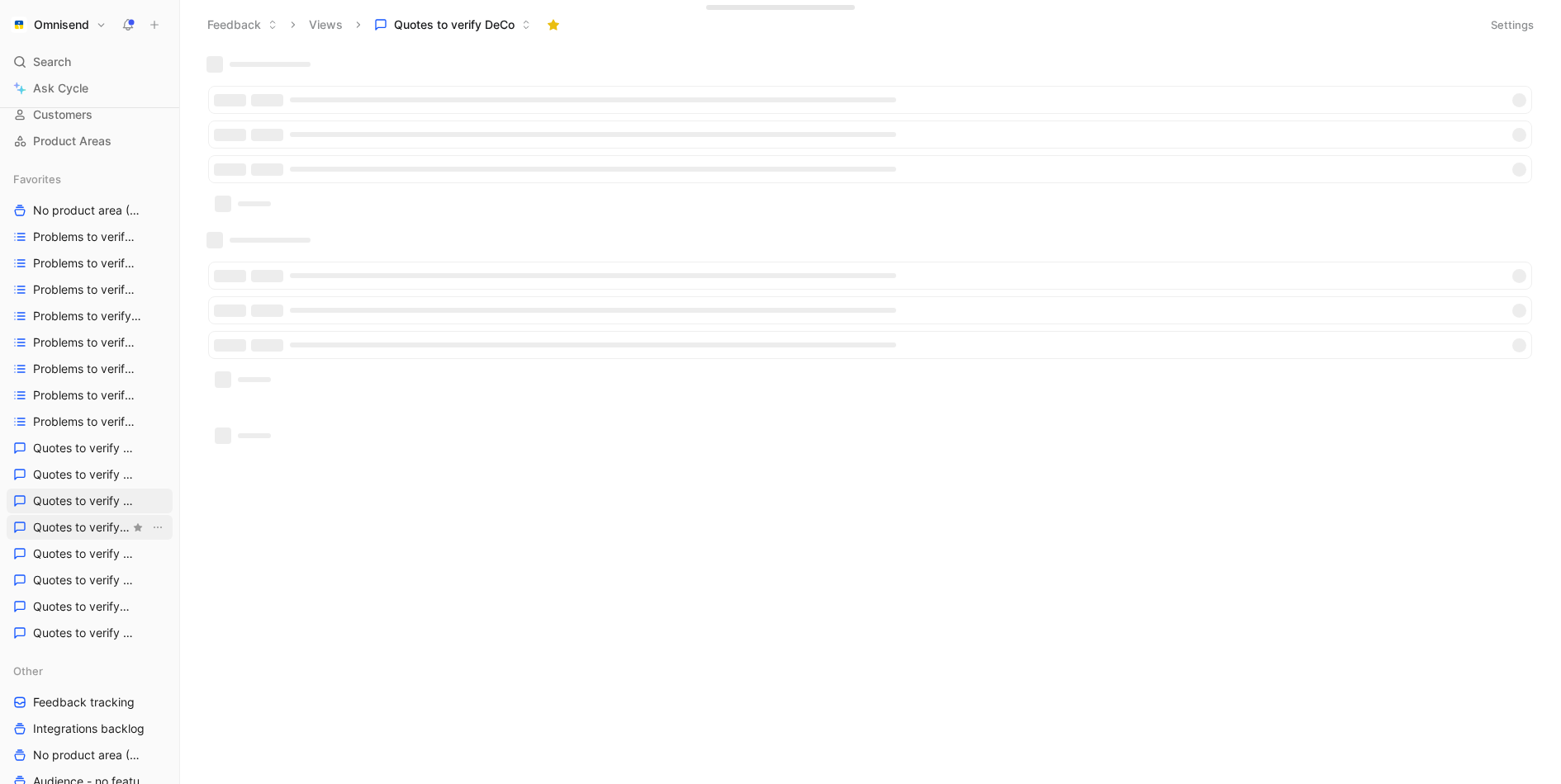
click at [105, 531] on span "Quotes to verify Email builder" at bounding box center [82, 527] width 97 height 16
click at [84, 548] on span "Quotes to verify Expansion" at bounding box center [82, 553] width 97 height 16
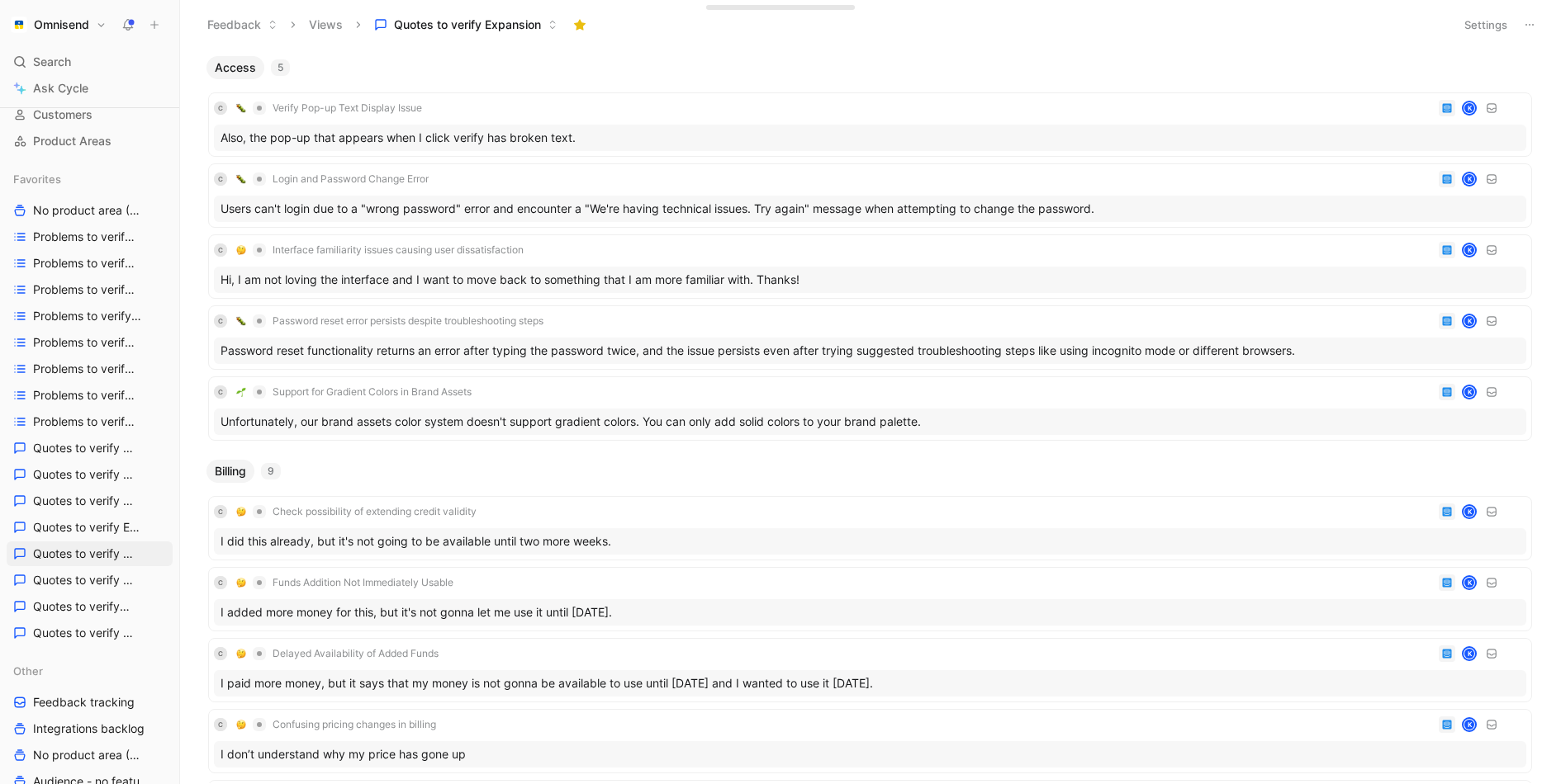
click at [1482, 17] on button "Settings" at bounding box center [1486, 25] width 58 height 23
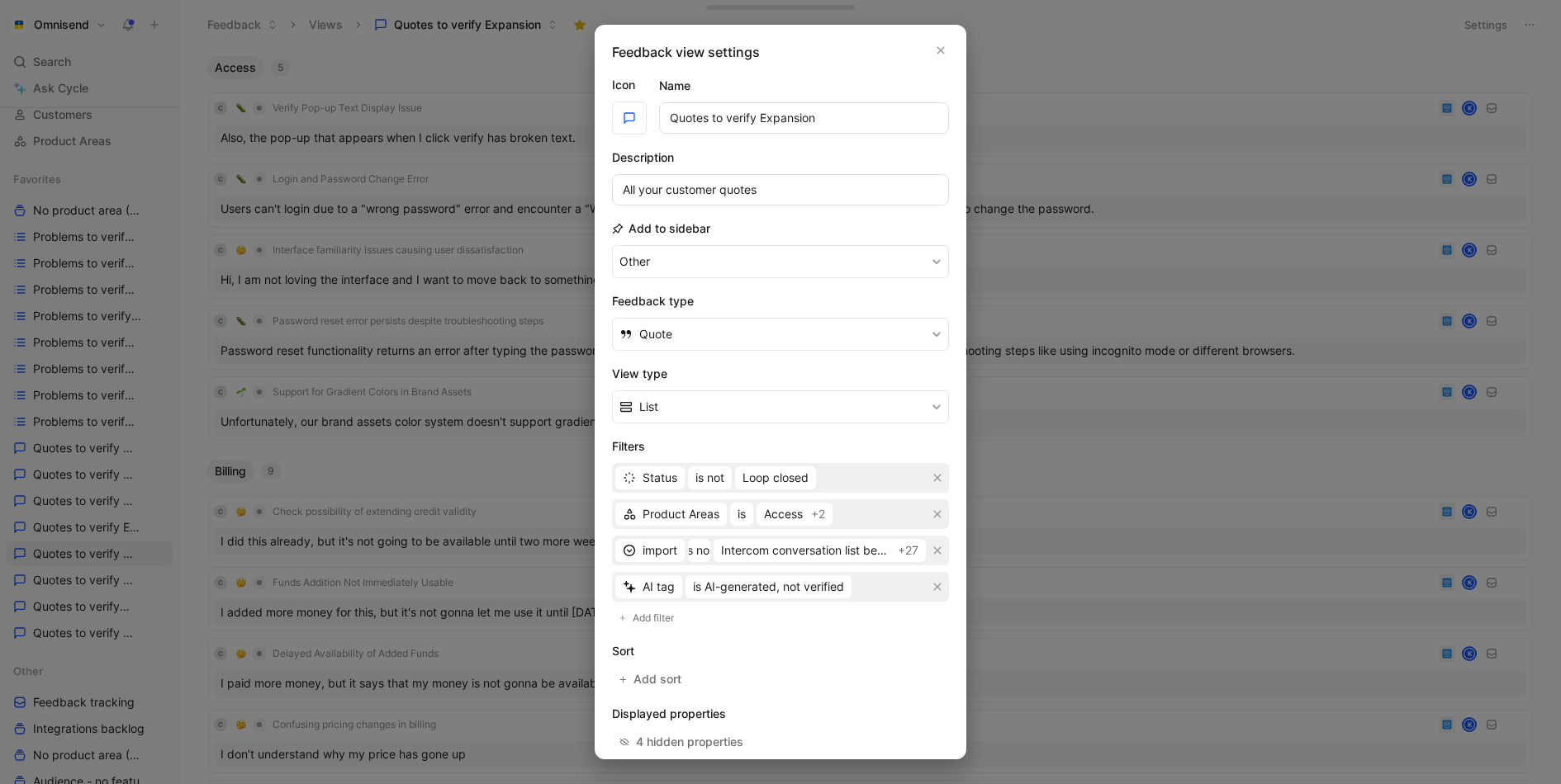
click at [518, 428] on div at bounding box center [780, 392] width 1561 height 784
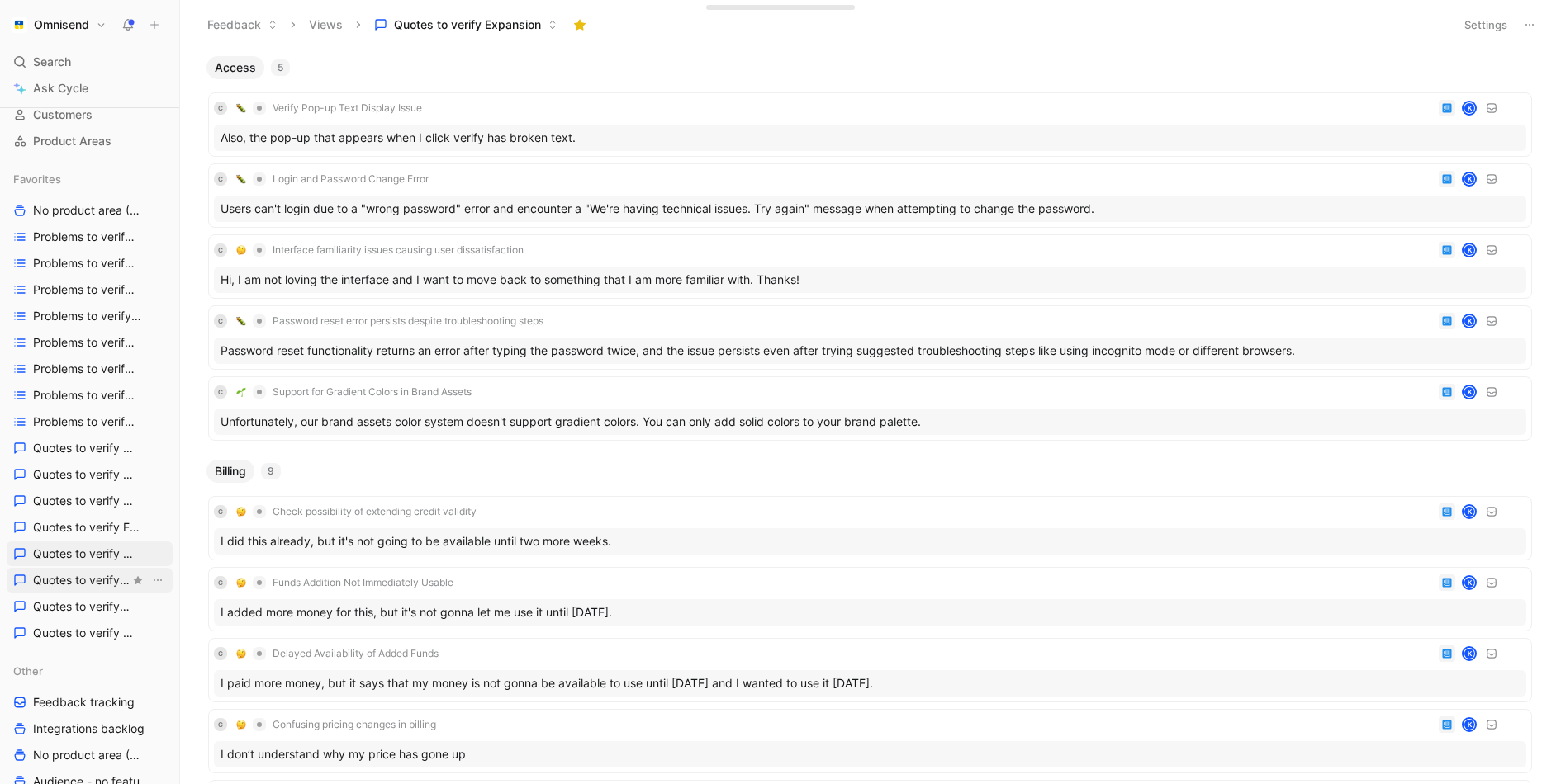
click at [84, 572] on span "Quotes to verify Forms" at bounding box center [82, 580] width 97 height 16
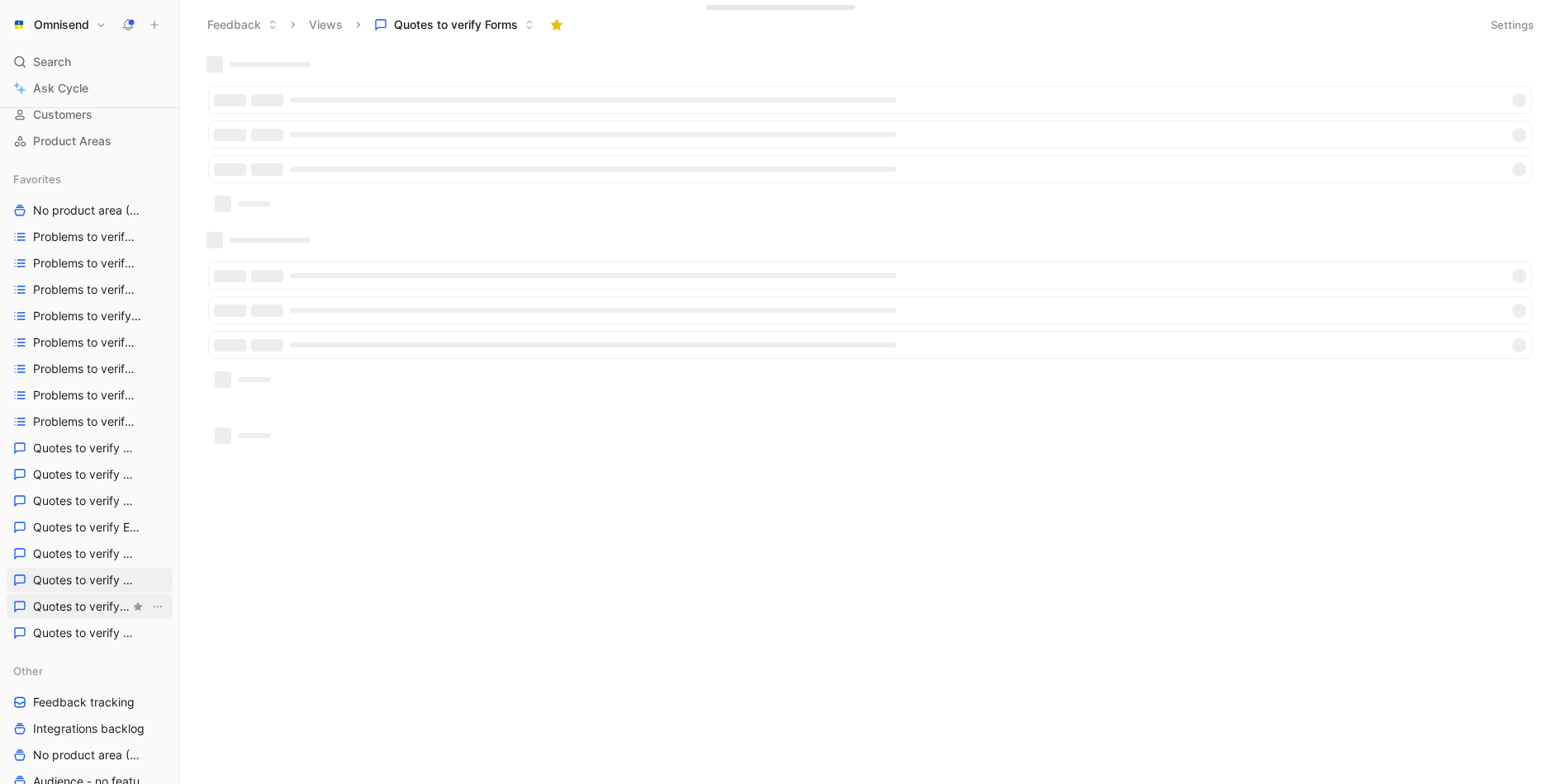
click at [88, 599] on span "Quotes to verify MO" at bounding box center [82, 607] width 97 height 16
click at [89, 626] on span "Quotes to verify Reporting" at bounding box center [82, 633] width 97 height 16
